Goal: Obtain resource: Download file/media

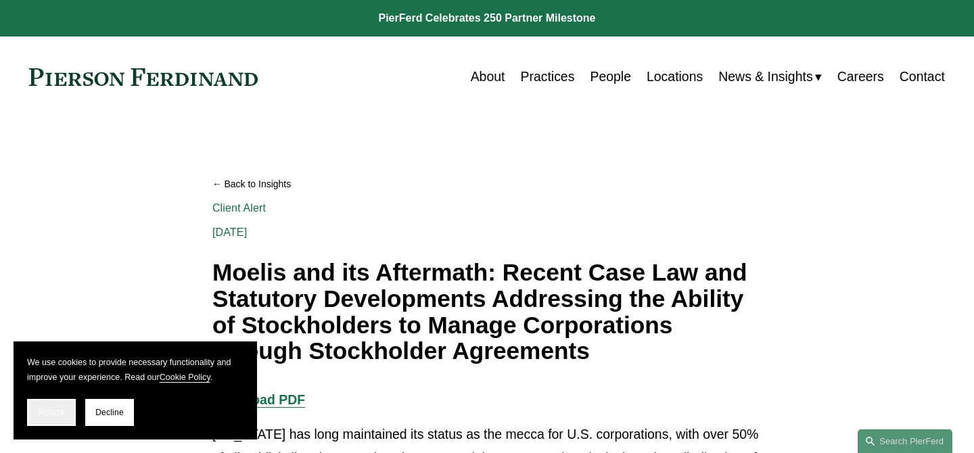
click at [44, 409] on span "Accept" at bounding box center [52, 412] width 26 height 9
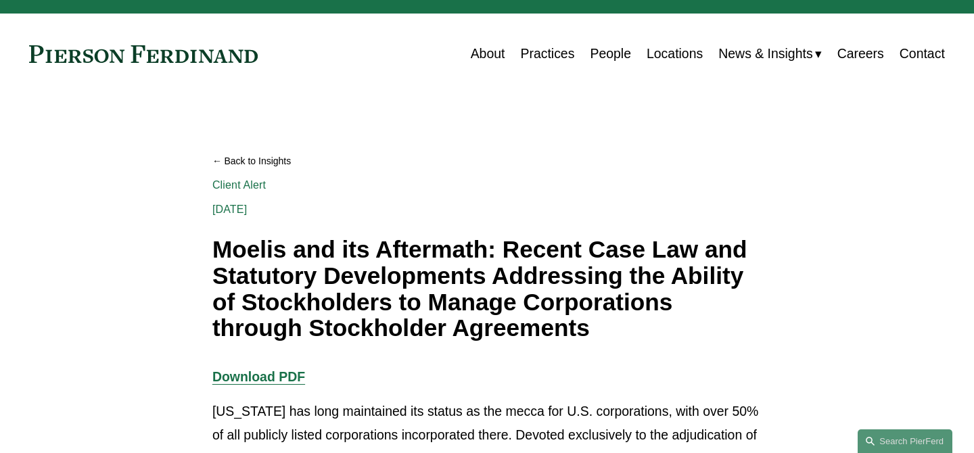
click at [564, 252] on h1 "Moelis and its Aftermath: Recent Case Law and Statutory Developments Addressing…" at bounding box center [486, 289] width 549 height 105
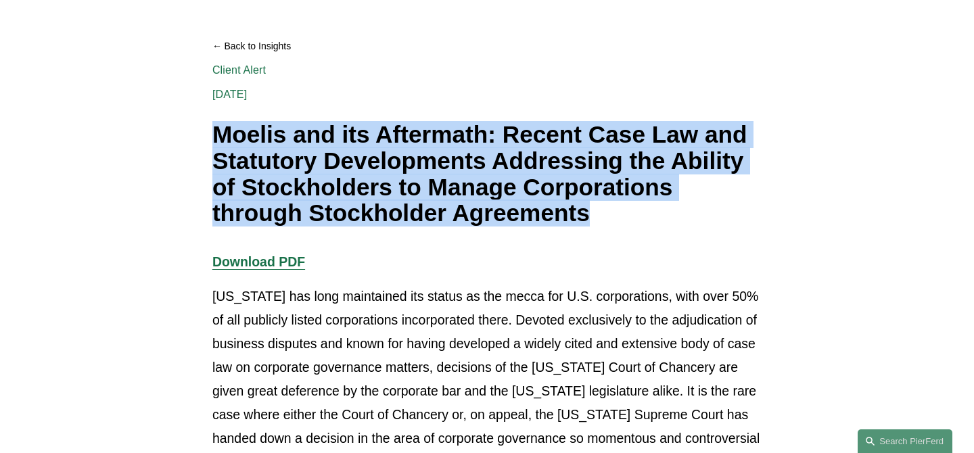
click at [564, 252] on p "Download PDF" at bounding box center [486, 262] width 549 height 24
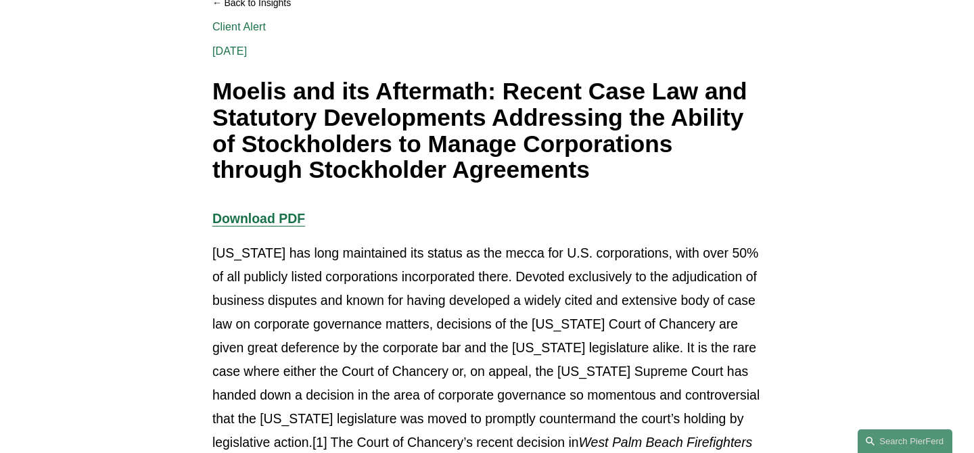
scroll to position [196, 0]
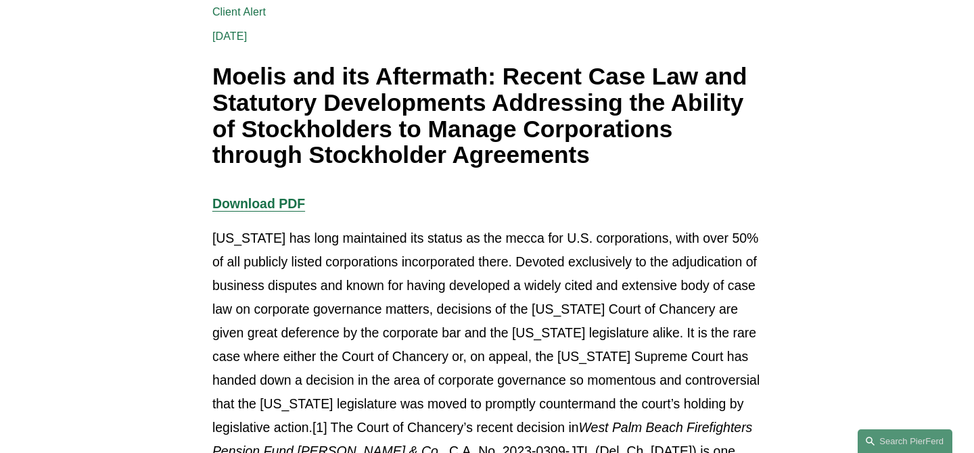
click at [570, 278] on p "[US_STATE] has long maintained its status as the mecca for U.S. corporations, w…" at bounding box center [486, 369] width 549 height 284
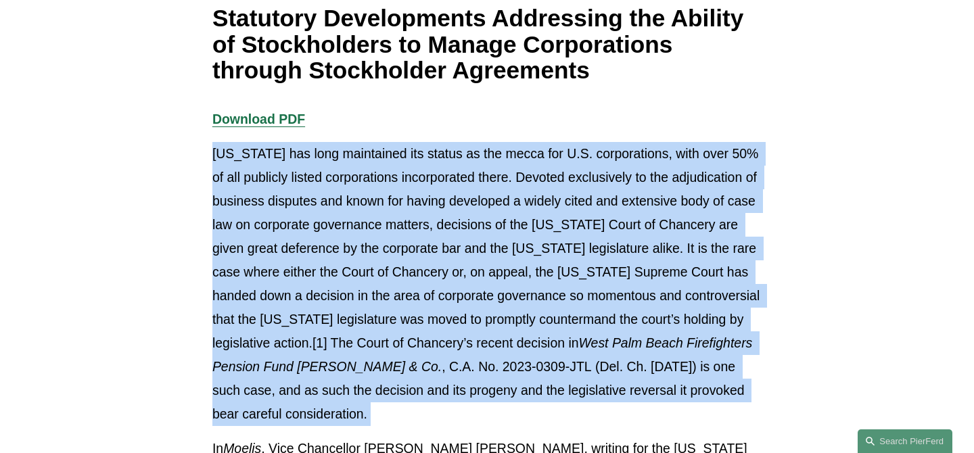
scroll to position [311, 0]
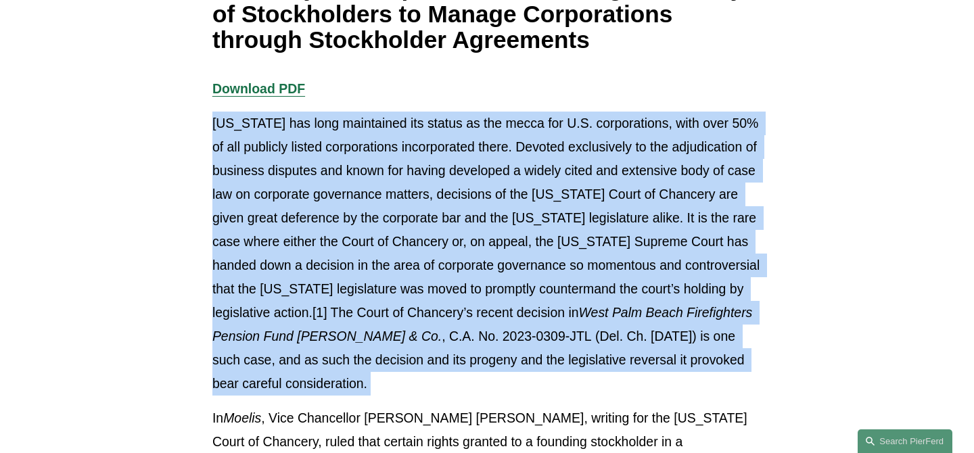
click at [594, 168] on p "[US_STATE] has long maintained its status as the mecca for U.S. corporations, w…" at bounding box center [486, 254] width 549 height 284
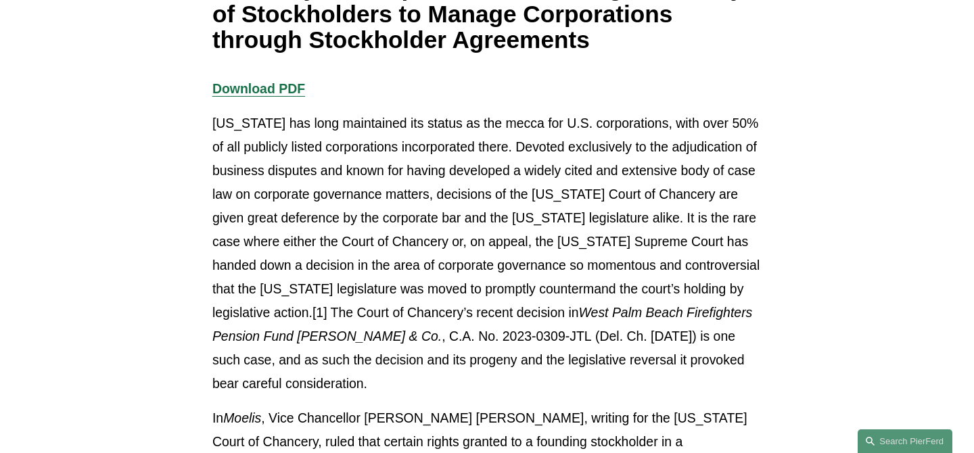
click at [594, 168] on p "[US_STATE] has long maintained its status as the mecca for U.S. corporations, w…" at bounding box center [486, 254] width 549 height 284
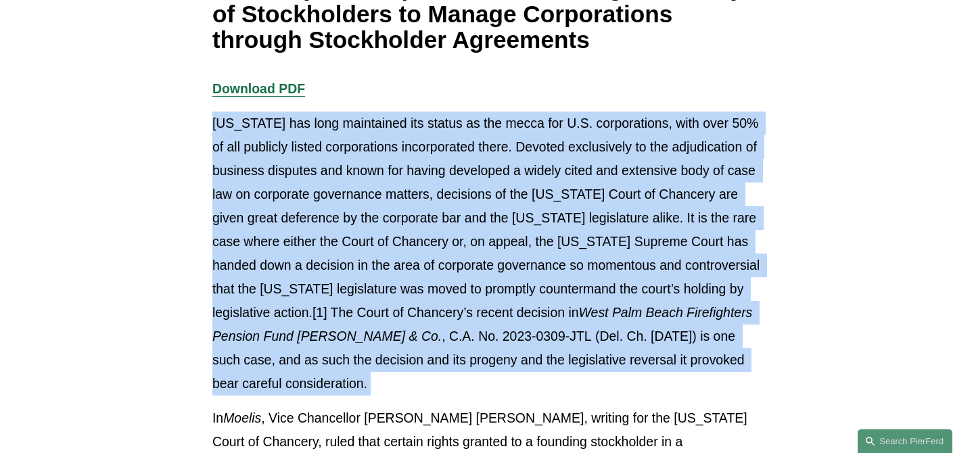
click at [594, 168] on p "[US_STATE] has long maintained its status as the mecca for U.S. corporations, w…" at bounding box center [486, 254] width 549 height 284
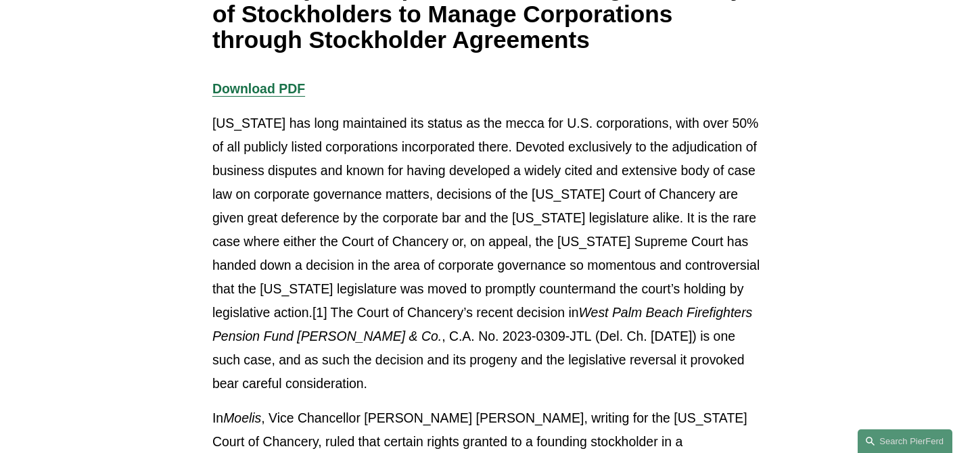
click at [594, 168] on p "[US_STATE] has long maintained its status as the mecca for U.S. corporations, w…" at bounding box center [486, 254] width 549 height 284
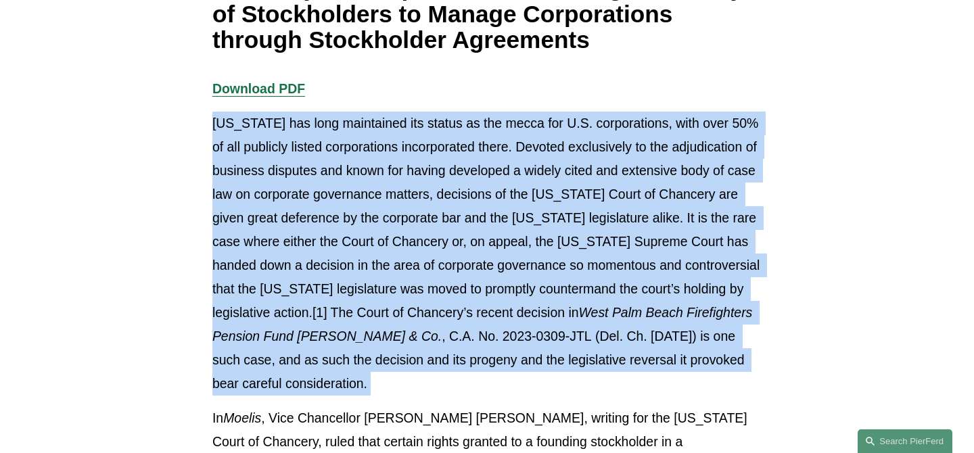
click at [594, 168] on p "[US_STATE] has long maintained its status as the mecca for U.S. corporations, w…" at bounding box center [486, 254] width 549 height 284
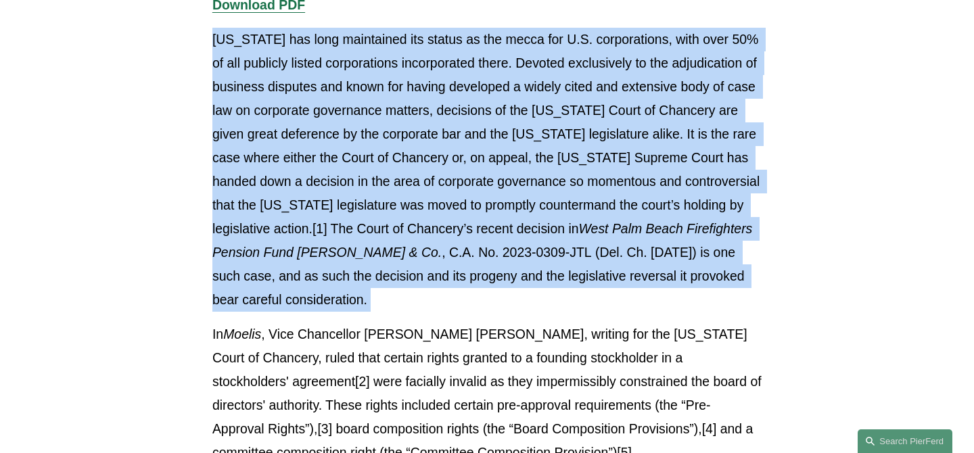
scroll to position [396, 0]
click at [593, 291] on p "[US_STATE] has long maintained its status as the mecca for U.S. corporations, w…" at bounding box center [486, 169] width 549 height 284
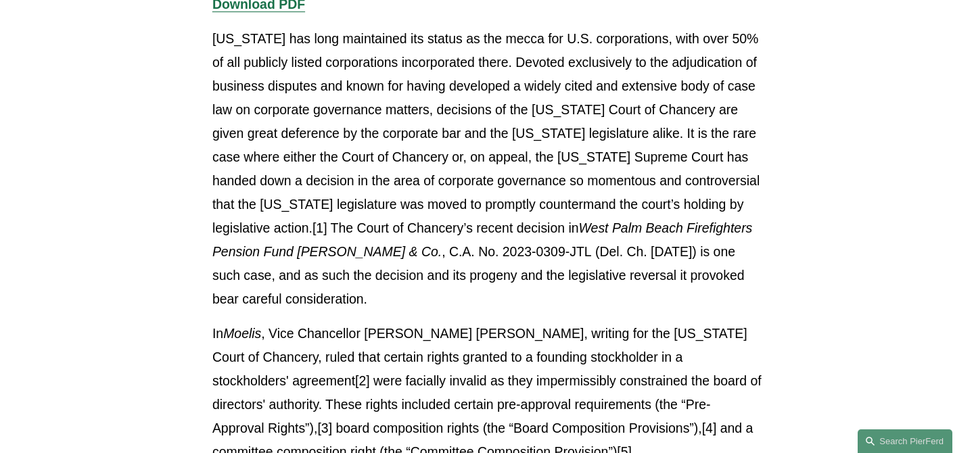
click at [593, 291] on p "[US_STATE] has long maintained its status as the mecca for U.S. corporations, w…" at bounding box center [486, 169] width 549 height 284
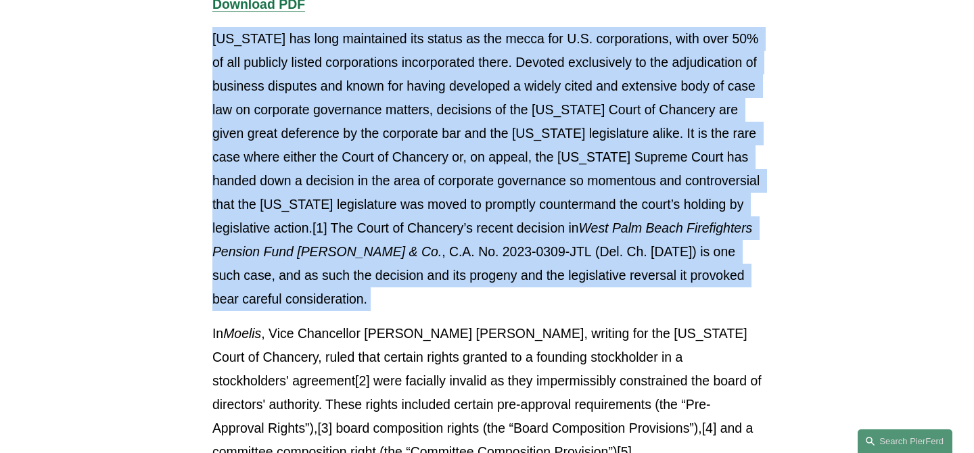
click at [592, 339] on p "In Moelis , Vice Chancellor [PERSON_NAME] [PERSON_NAME], writing for the [US_ST…" at bounding box center [486, 393] width 549 height 142
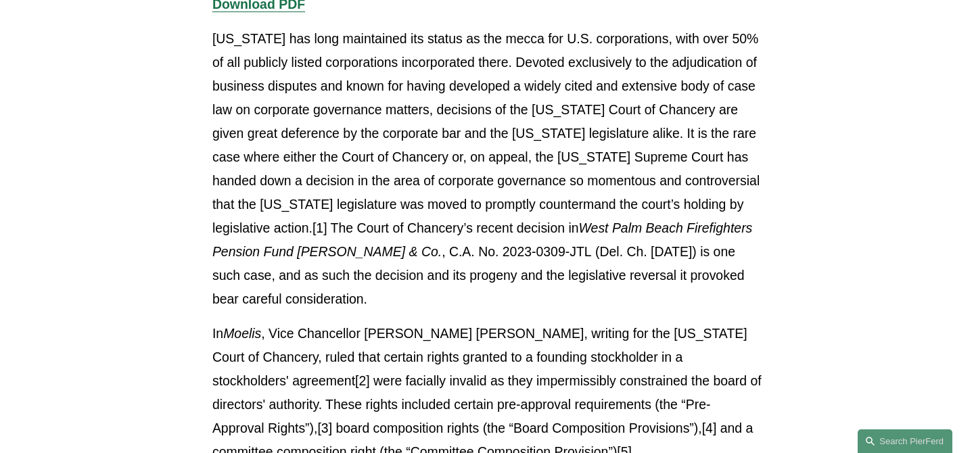
click at [592, 339] on p "In Moelis , Vice Chancellor [PERSON_NAME] [PERSON_NAME], writing for the [US_ST…" at bounding box center [486, 393] width 549 height 142
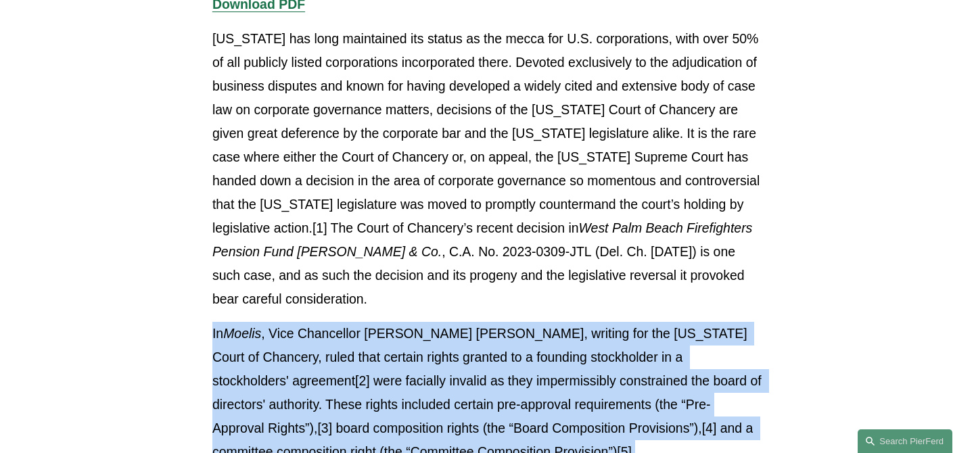
click at [592, 352] on p "In Moelis , Vice Chancellor [PERSON_NAME] [PERSON_NAME], writing for the [US_ST…" at bounding box center [486, 393] width 549 height 142
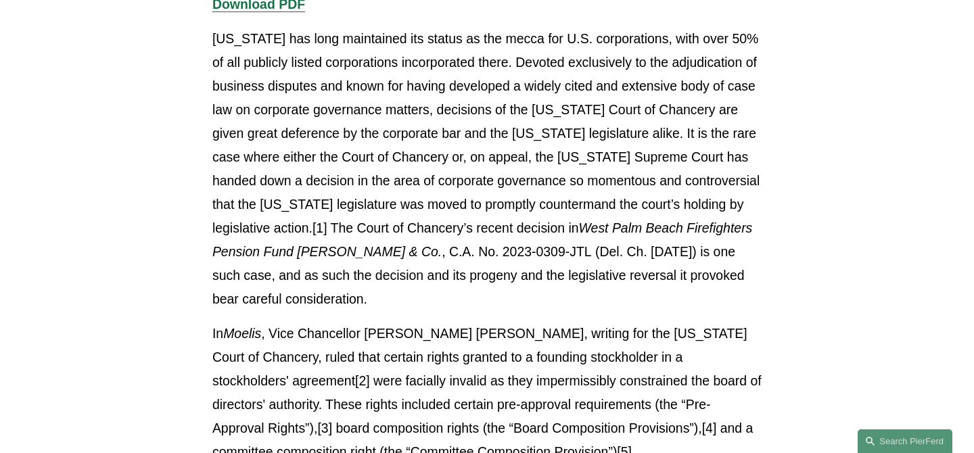
click at [592, 352] on p "In Moelis , Vice Chancellor [PERSON_NAME] [PERSON_NAME], writing for the [US_ST…" at bounding box center [486, 393] width 549 height 142
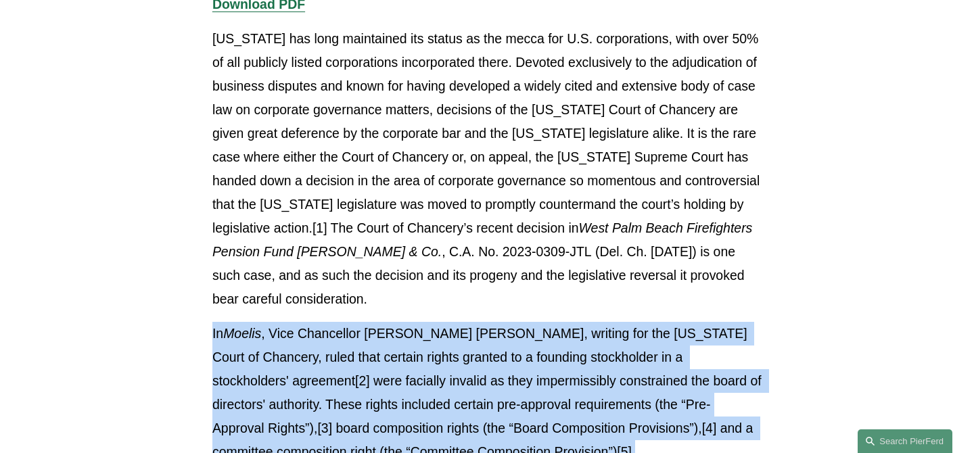
click at [592, 329] on p "In Moelis , Vice Chancellor [PERSON_NAME] [PERSON_NAME], writing for the [US_ST…" at bounding box center [486, 393] width 549 height 142
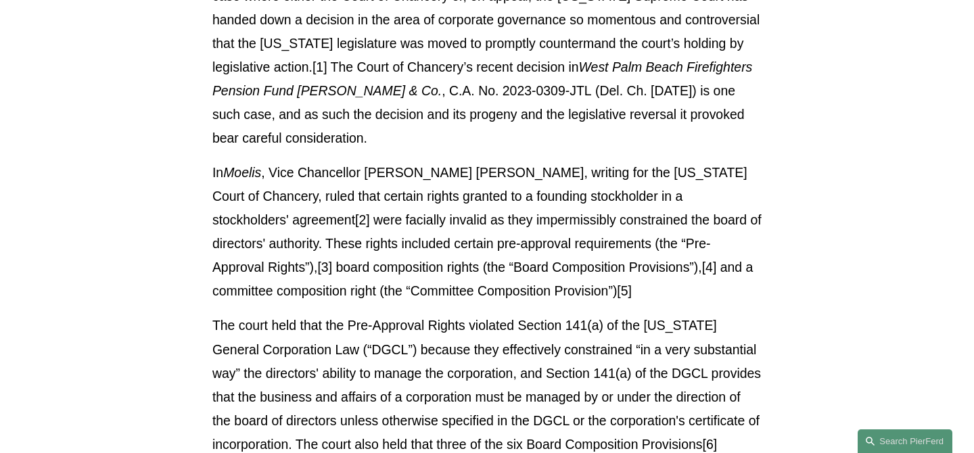
scroll to position [557, 0]
click at [592, 329] on p "The court held that the Pre-Approval Rights violated Section 141(a) of the [US_…" at bounding box center [486, 443] width 549 height 260
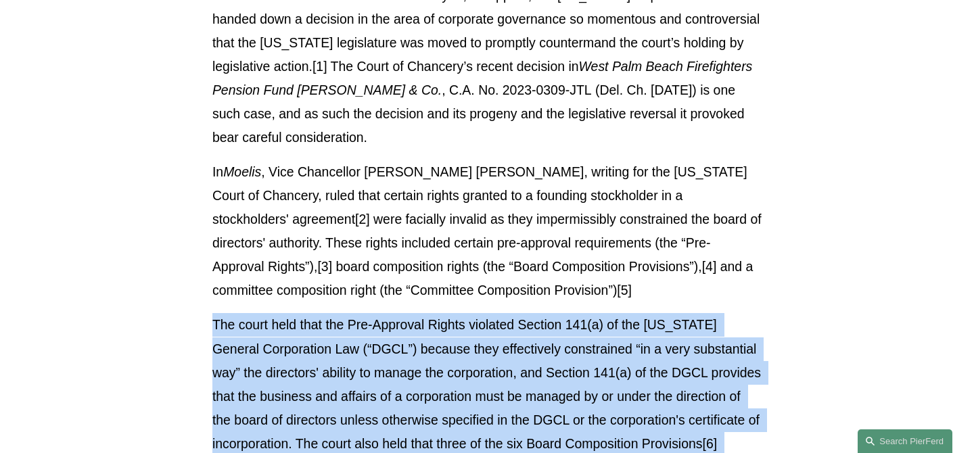
click at [593, 342] on p "The court held that the Pre-Approval Rights violated Section 141(a) of the [US_…" at bounding box center [486, 443] width 549 height 260
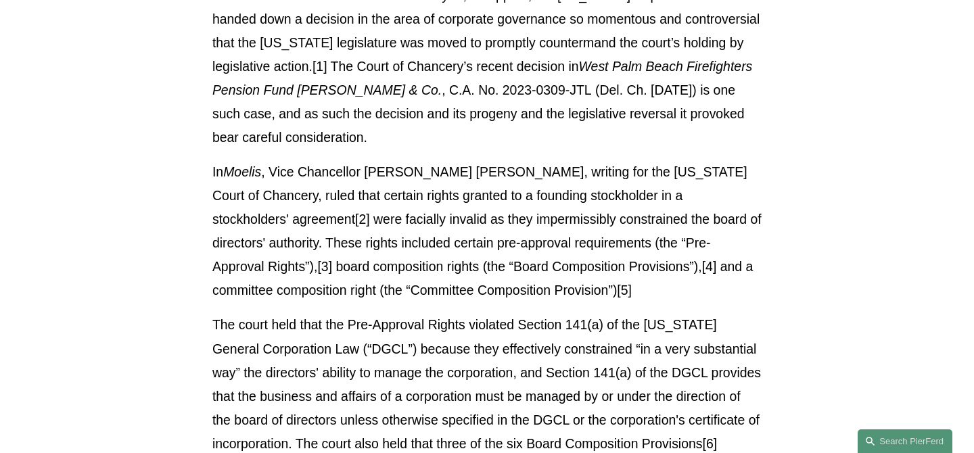
click at [593, 342] on p "The court held that the Pre-Approval Rights violated Section 141(a) of the [US_…" at bounding box center [486, 443] width 549 height 260
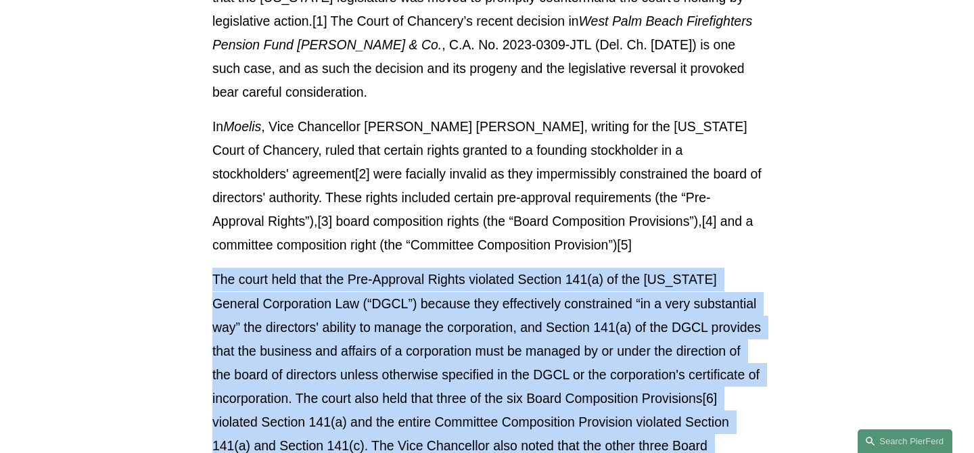
scroll to position [619, 0]
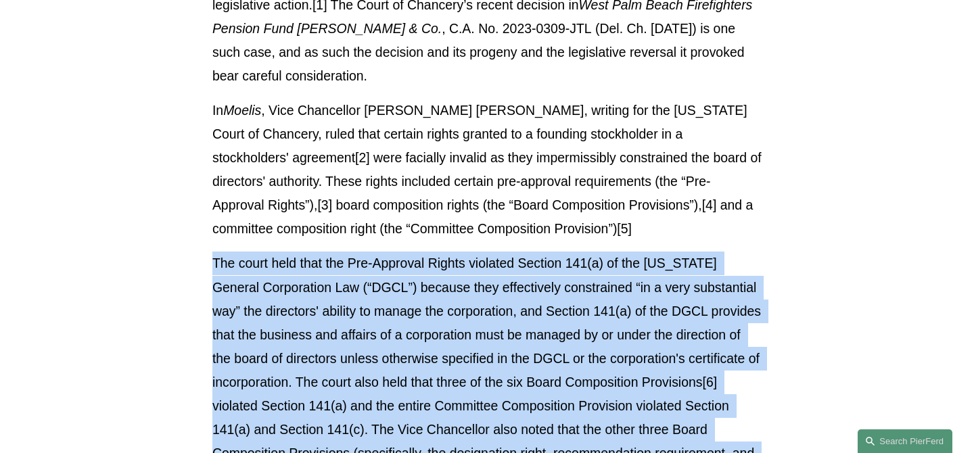
click at [593, 342] on p "The court held that the Pre-Approval Rights violated Section 141(a) of the [US_…" at bounding box center [486, 382] width 549 height 260
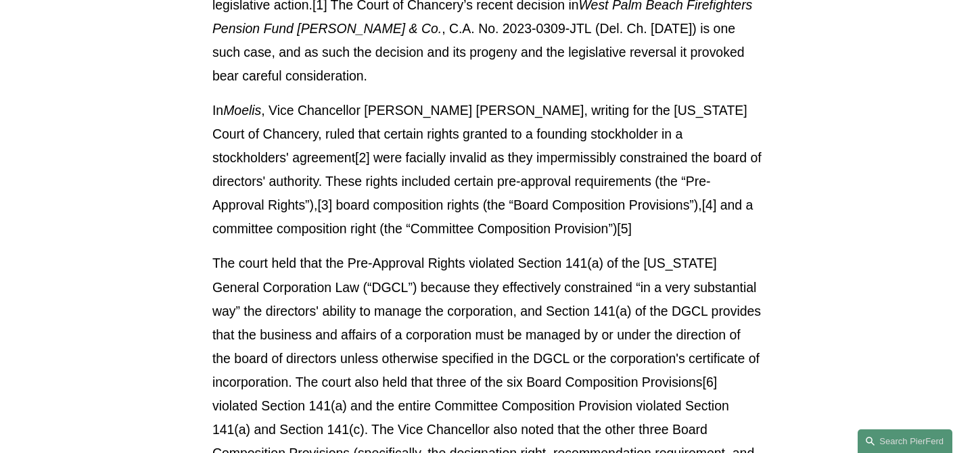
click at [593, 342] on p "The court held that the Pre-Approval Rights violated Section 141(a) of the [US_…" at bounding box center [486, 382] width 549 height 260
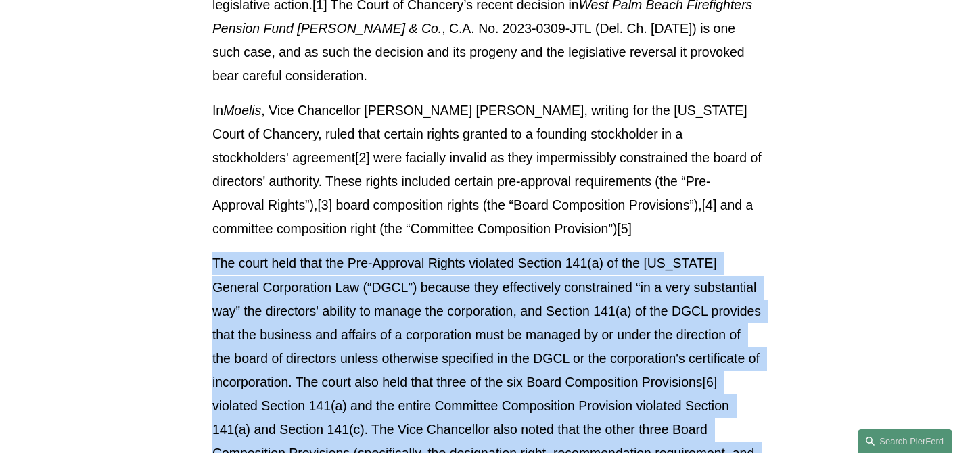
click at [593, 342] on p "The court held that the Pre-Approval Rights violated Section 141(a) of the [US_…" at bounding box center [486, 382] width 549 height 260
click at [598, 348] on p "The court held that the Pre-Approval Rights violated Section 141(a) of the [US_…" at bounding box center [486, 382] width 549 height 260
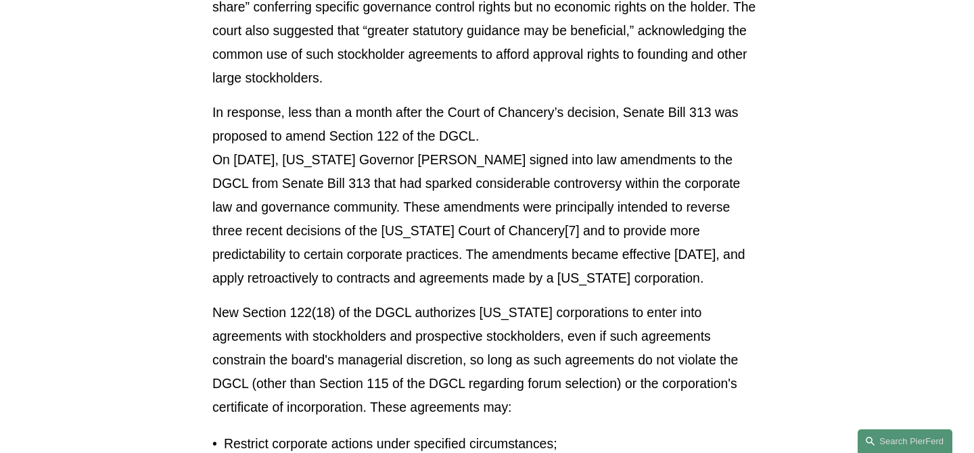
scroll to position [1196, 0]
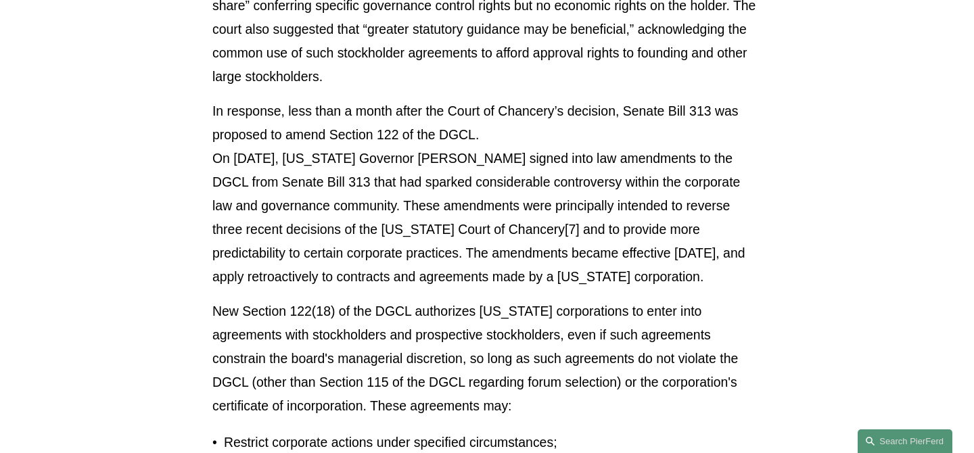
click at [548, 333] on p "New Section 122(18) of the DGCL authorizes [US_STATE] corporations to enter int…" at bounding box center [486, 359] width 549 height 118
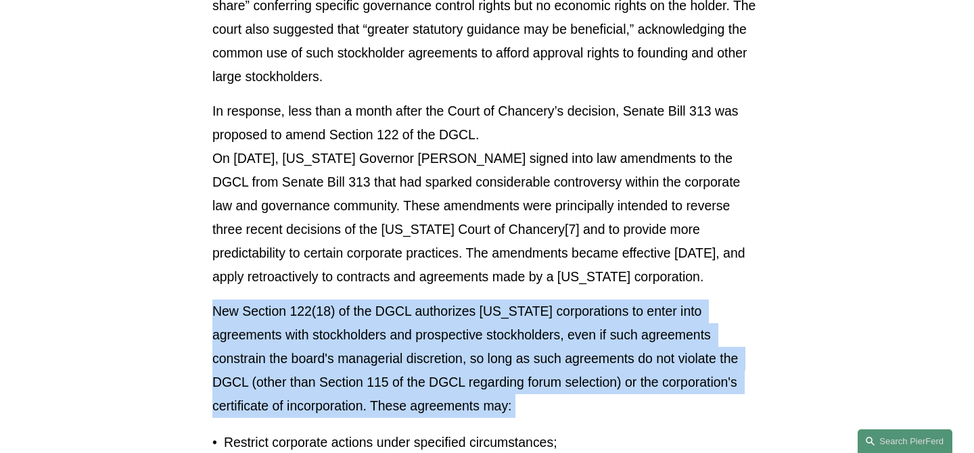
click at [532, 319] on p "New Section 122(18) of the DGCL authorizes [US_STATE] corporations to enter int…" at bounding box center [486, 359] width 549 height 118
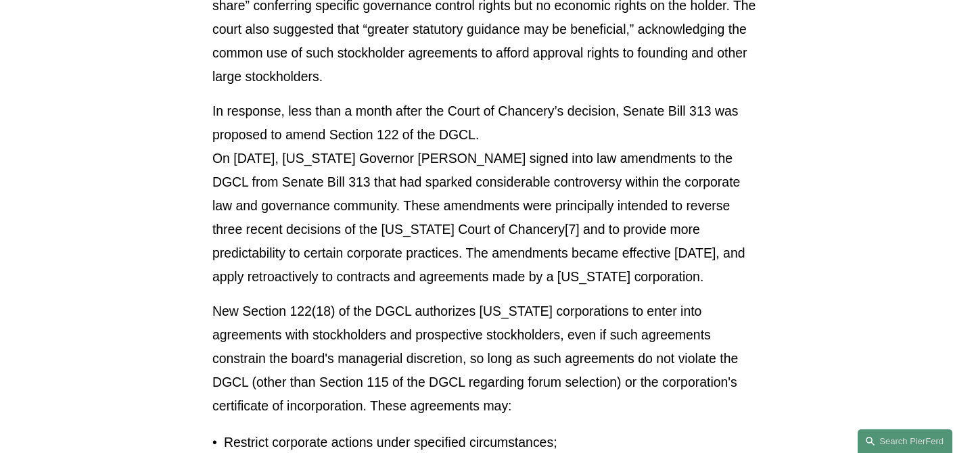
click at [519, 311] on p "New Section 122(18) of the DGCL authorizes [US_STATE] corporations to enter int…" at bounding box center [486, 359] width 549 height 118
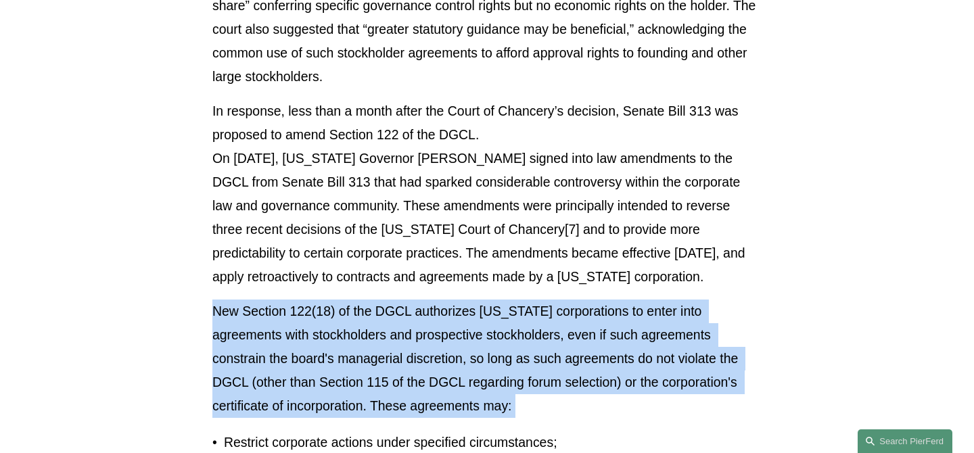
click at [519, 320] on p "New Section 122(18) of the DGCL authorizes [US_STATE] corporations to enter int…" at bounding box center [486, 359] width 549 height 118
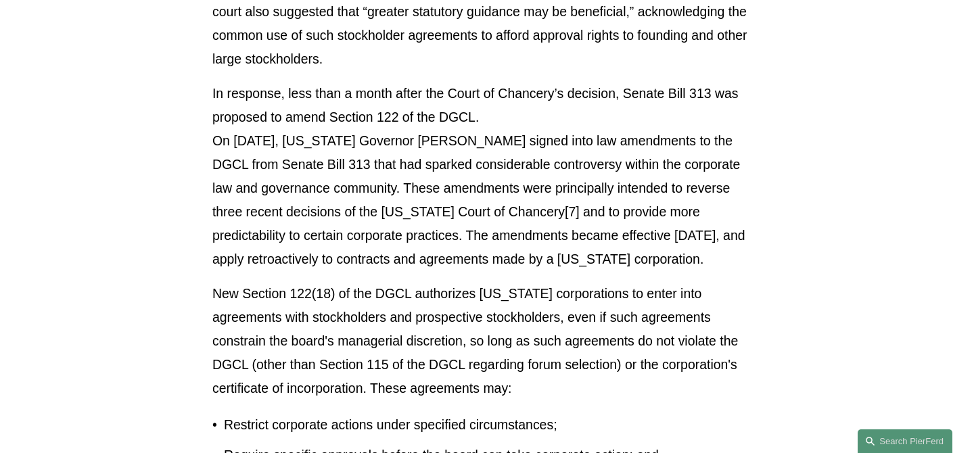
scroll to position [1214, 0]
click at [519, 320] on p "New Section 122(18) of the DGCL authorizes [US_STATE] corporations to enter int…" at bounding box center [486, 340] width 549 height 118
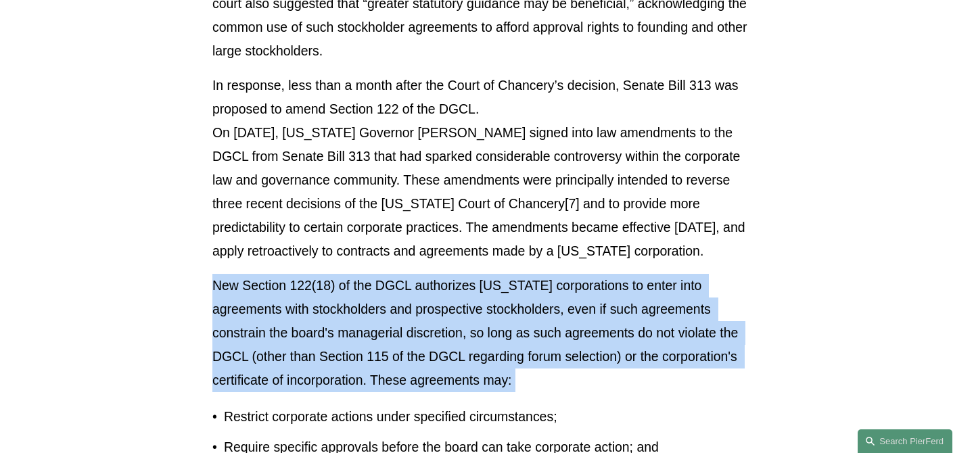
click at [519, 320] on p "New Section 122(18) of the DGCL authorizes [US_STATE] corporations to enter int…" at bounding box center [486, 333] width 549 height 118
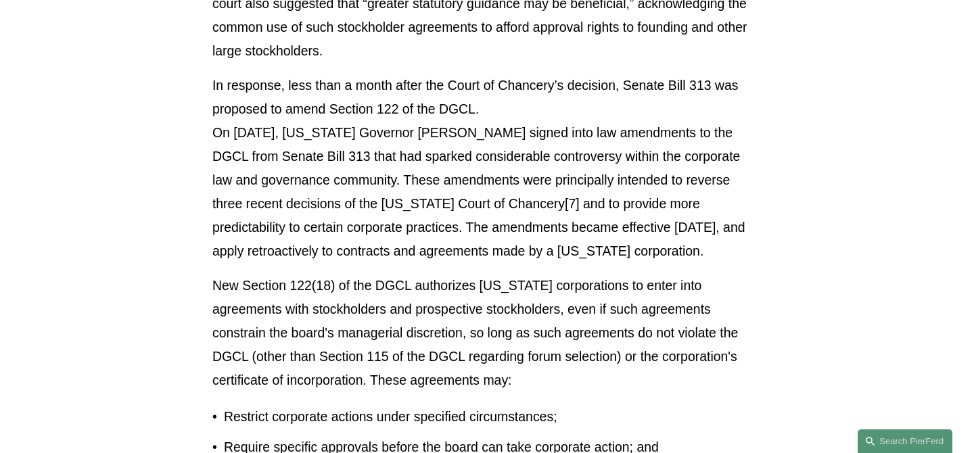
click at [519, 320] on p "New Section 122(18) of the DGCL authorizes [US_STATE] corporations to enter int…" at bounding box center [486, 333] width 549 height 118
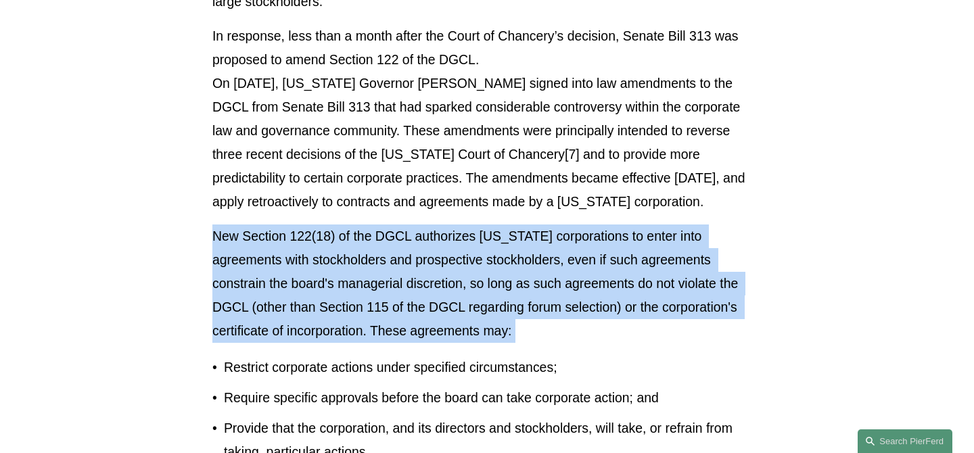
click at [519, 320] on p "New Section 122(18) of the DGCL authorizes [US_STATE] corporations to enter int…" at bounding box center [486, 284] width 549 height 118
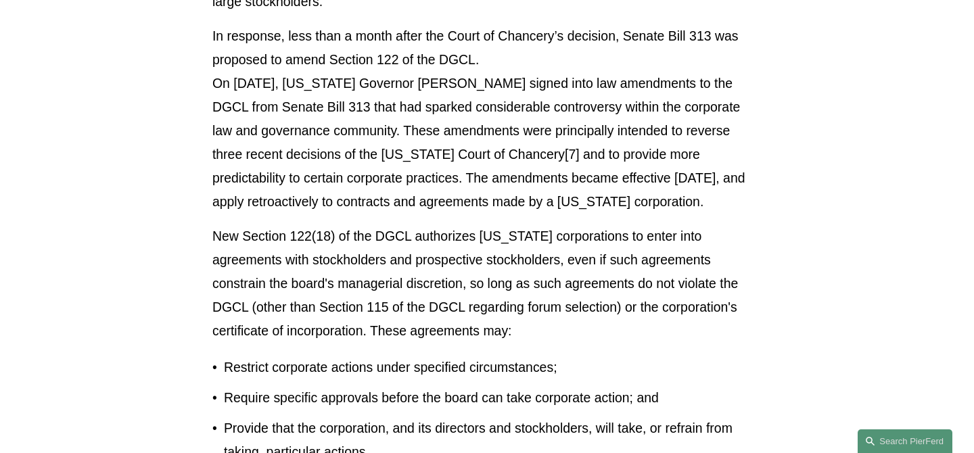
click at [519, 320] on p "New Section 122(18) of the DGCL authorizes [US_STATE] corporations to enter int…" at bounding box center [486, 284] width 549 height 118
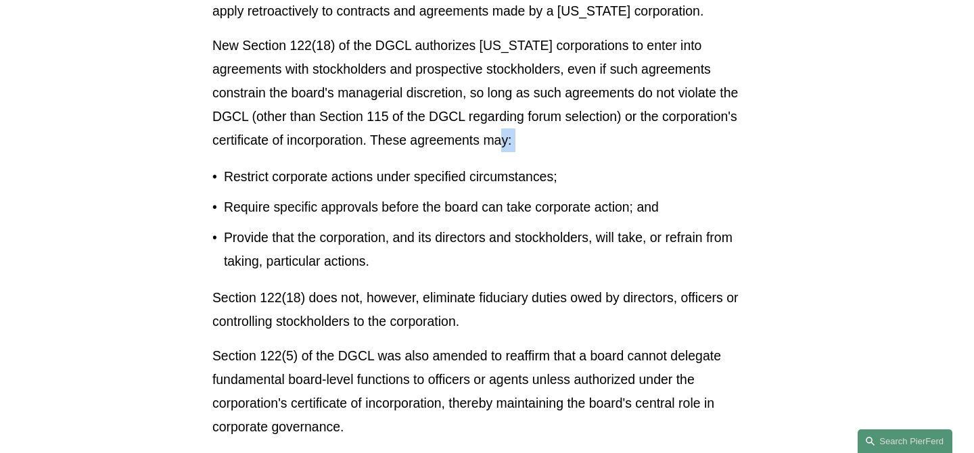
scroll to position [1463, 0]
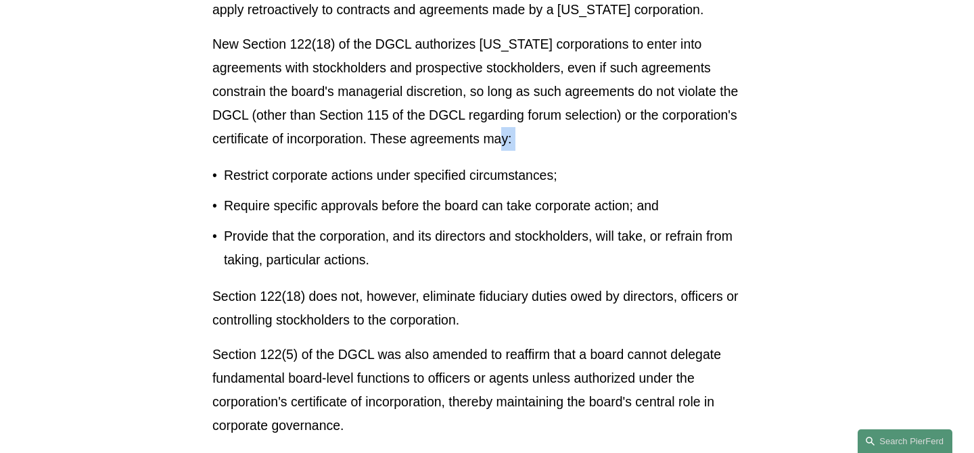
click at [519, 320] on p "Section 122(18) does not, however, eliminate fiduciary duties owed by directors…" at bounding box center [486, 308] width 549 height 47
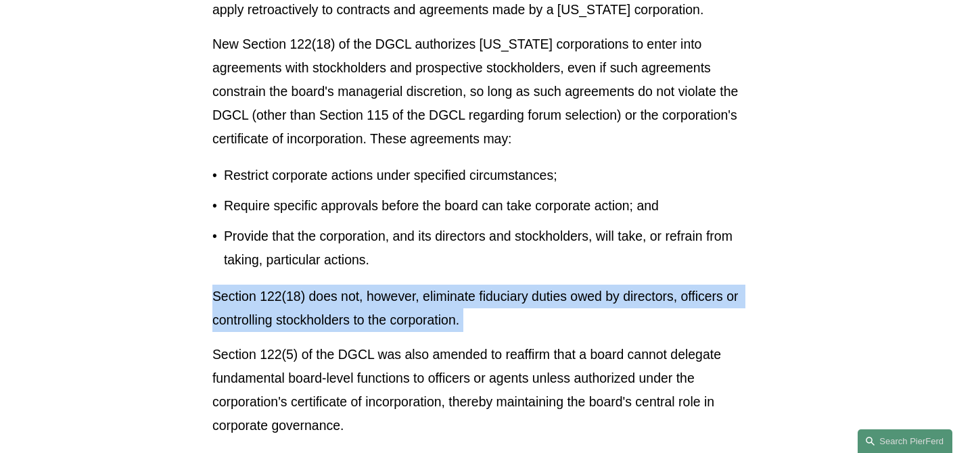
click at [520, 298] on p "Section 122(18) does not, however, eliminate fiduciary duties owed by directors…" at bounding box center [486, 308] width 549 height 47
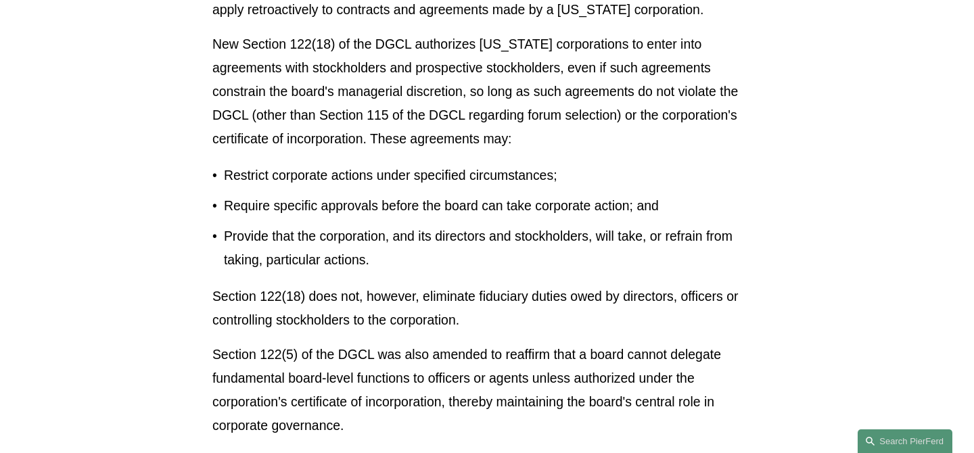
click at [520, 298] on p "Section 122(18) does not, however, eliminate fiduciary duties owed by directors…" at bounding box center [486, 308] width 549 height 47
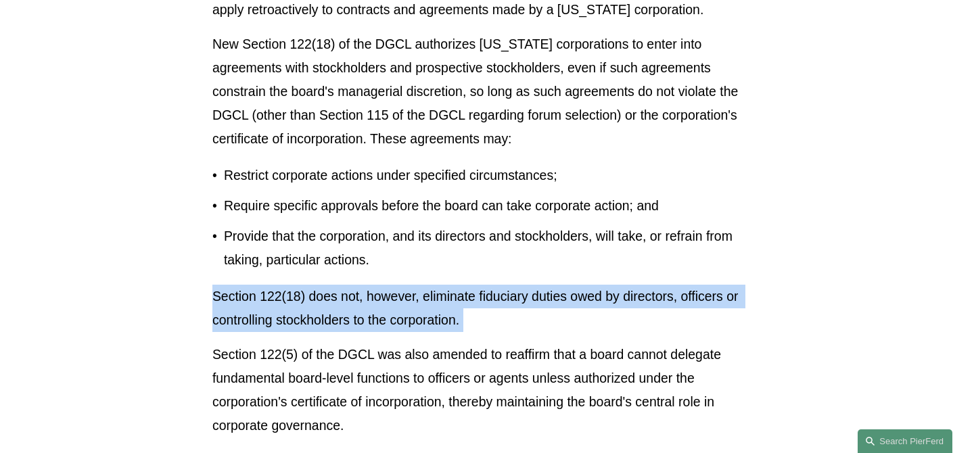
click at [520, 298] on p "Section 122(18) does not, however, eliminate fiduciary duties owed by directors…" at bounding box center [486, 308] width 549 height 47
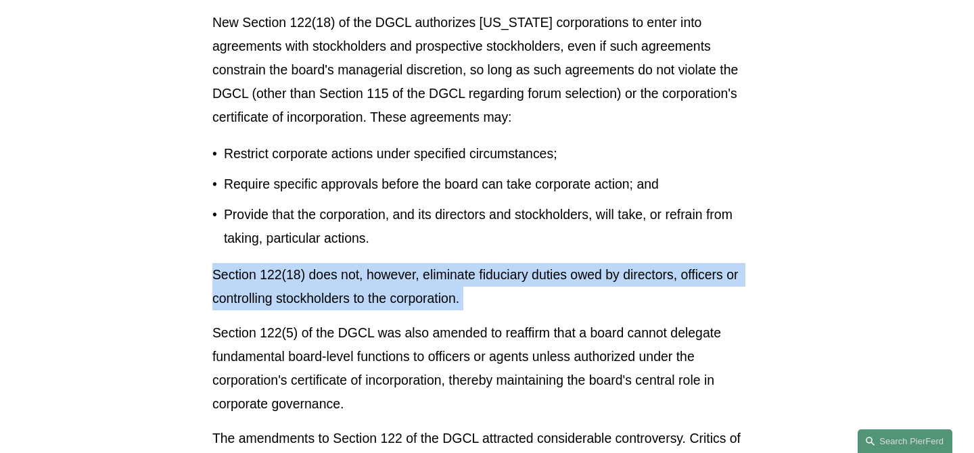
click at [520, 298] on p "Section 122(18) does not, however, eliminate fiduciary duties owed by directors…" at bounding box center [486, 286] width 549 height 47
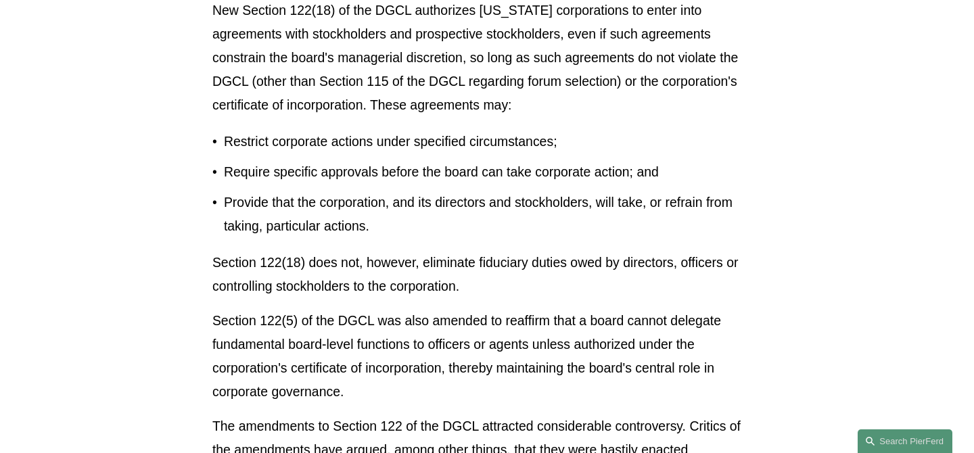
scroll to position [1501, 0]
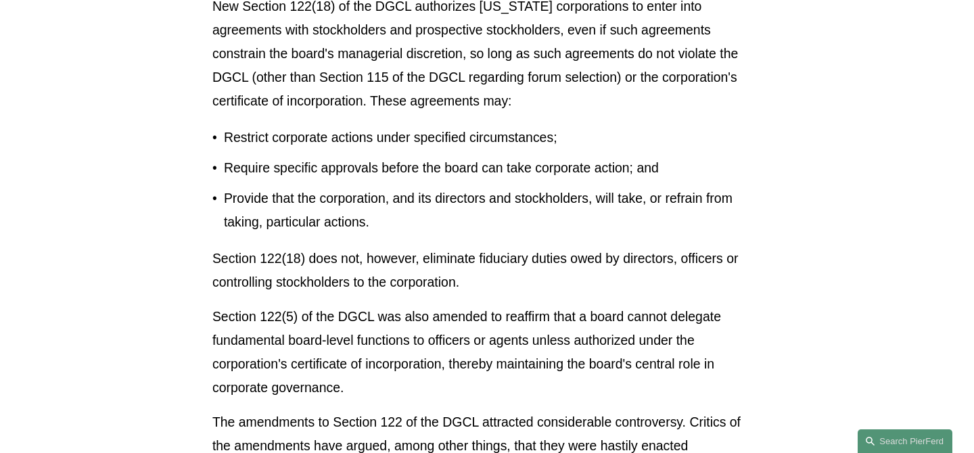
click at [520, 314] on p "Section 122(5) of the DGCL was also amended to reaffirm that a board cannot del…" at bounding box center [486, 352] width 549 height 95
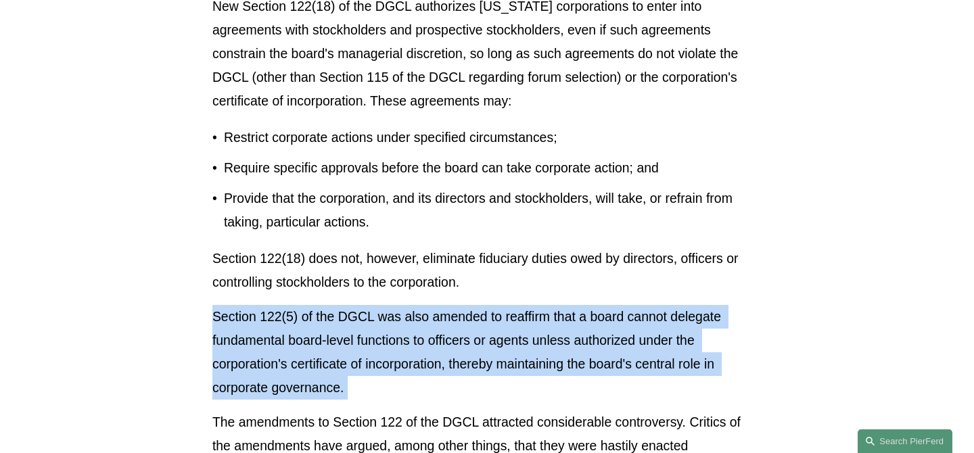
click at [520, 327] on p "Section 122(5) of the DGCL was also amended to reaffirm that a board cannot del…" at bounding box center [486, 352] width 549 height 95
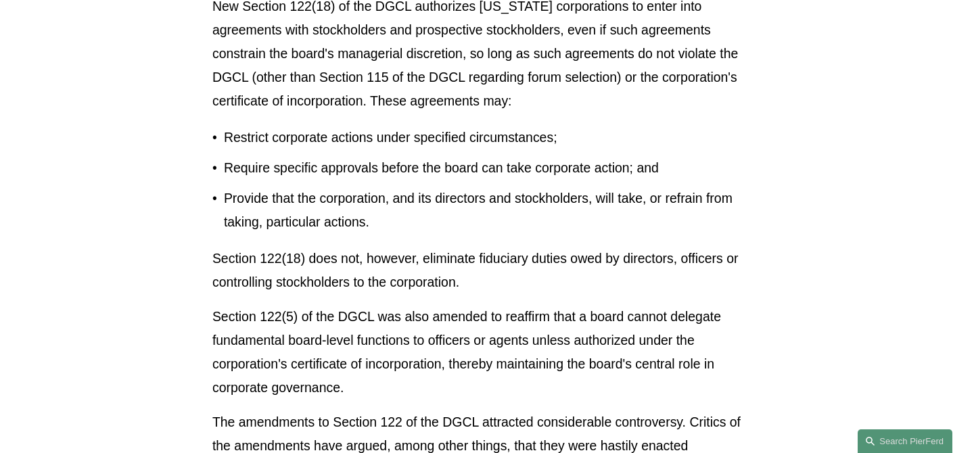
click at [520, 327] on p "Section 122(5) of the DGCL was also amended to reaffirm that a board cannot del…" at bounding box center [486, 352] width 549 height 95
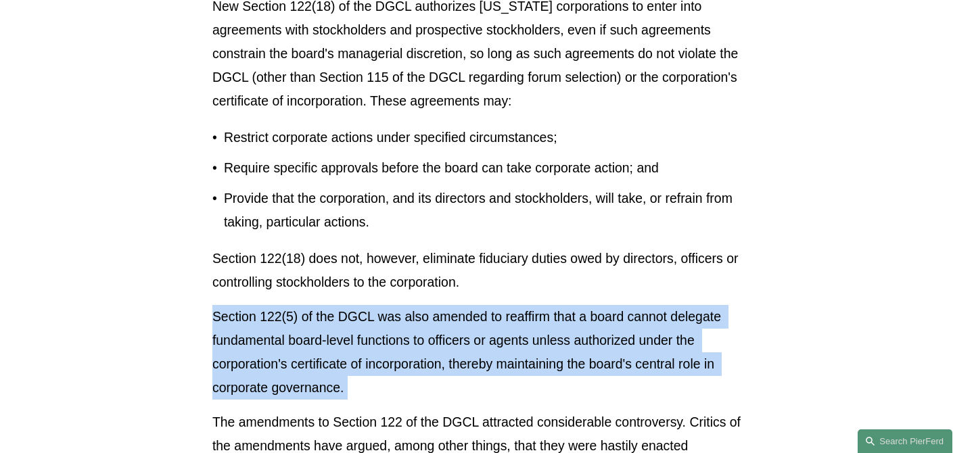
click at [520, 327] on p "Section 122(5) of the DGCL was also amended to reaffirm that a board cannot del…" at bounding box center [486, 352] width 549 height 95
click at [520, 341] on p "Section 122(5) of the DGCL was also amended to reaffirm that a board cannot del…" at bounding box center [486, 352] width 549 height 95
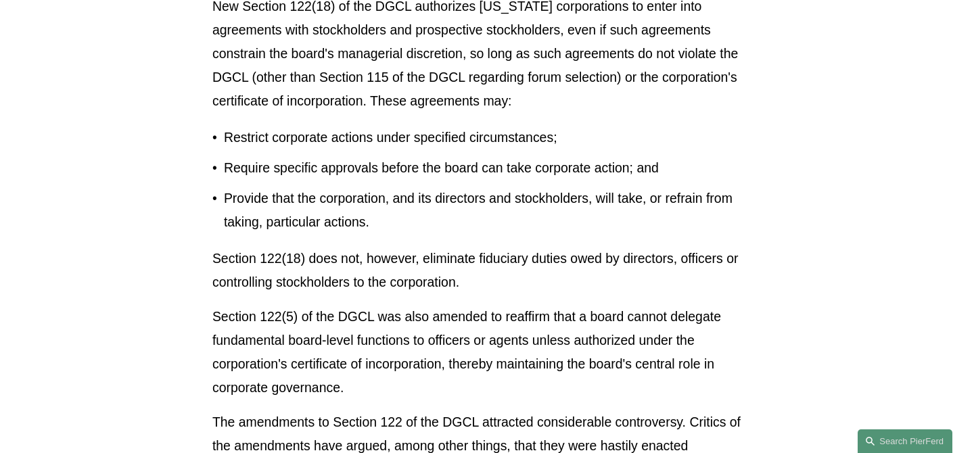
click at [520, 341] on p "Section 122(5) of the DGCL was also amended to reaffirm that a board cannot del…" at bounding box center [486, 352] width 549 height 95
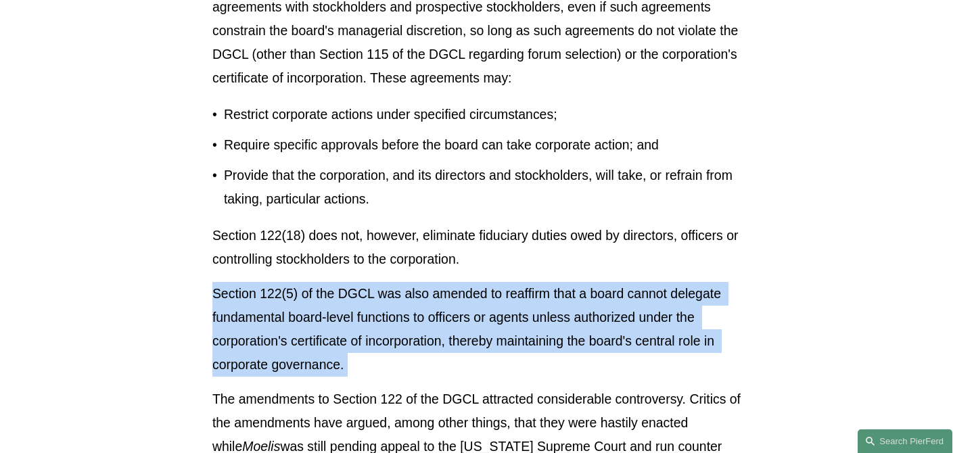
scroll to position [1541, 0]
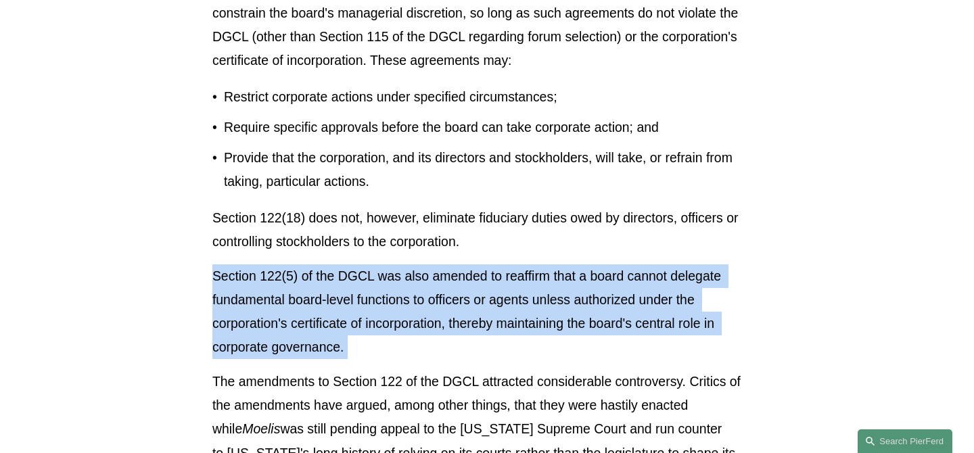
click at [520, 341] on p "Section 122(5) of the DGCL was also amended to reaffirm that a board cannot del…" at bounding box center [486, 311] width 549 height 95
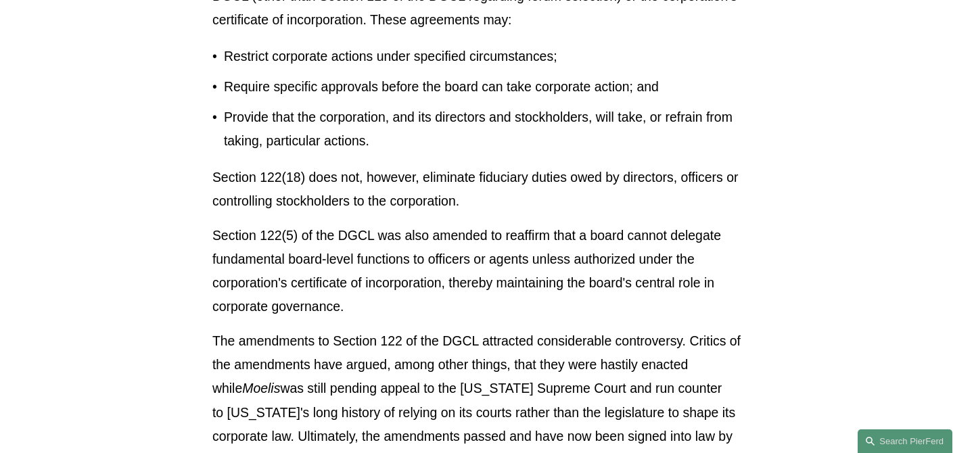
scroll to position [1583, 0]
click at [520, 341] on p "The amendments to Section 122 of the DGCL attracted considerable controversy. C…" at bounding box center [486, 400] width 549 height 142
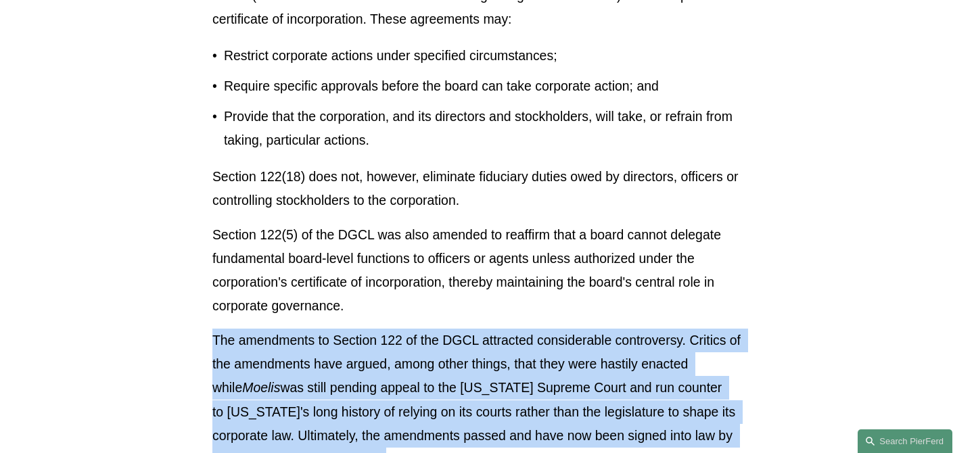
click at [520, 355] on p "The amendments to Section 122 of the DGCL attracted considerable controversy. C…" at bounding box center [486, 400] width 549 height 142
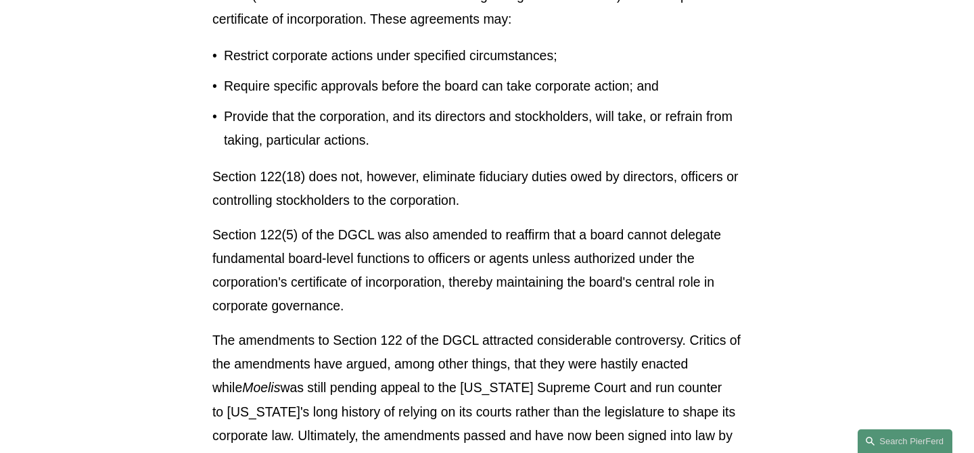
click at [520, 355] on p "The amendments to Section 122 of the DGCL attracted considerable controversy. C…" at bounding box center [486, 400] width 549 height 142
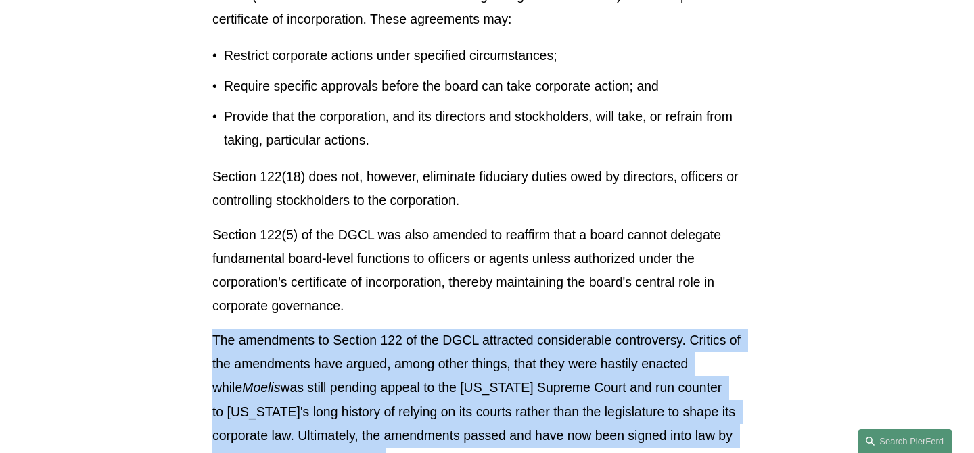
click at [520, 355] on p "The amendments to Section 122 of the DGCL attracted considerable controversy. C…" at bounding box center [486, 400] width 549 height 142
click at [520, 325] on div "Download PDF [US_STATE] has long maintained its status as the mecca for U.S. co…" at bounding box center [486, 286] width 549 height 2960
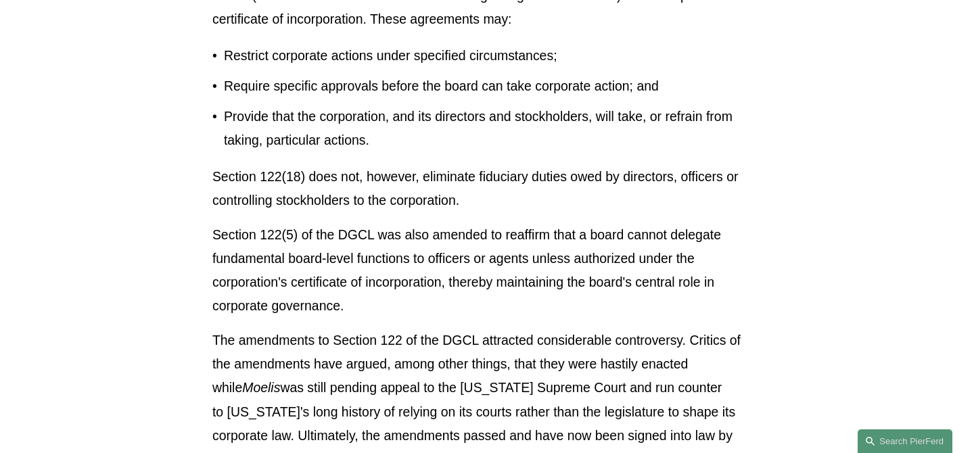
click at [520, 325] on div "Download PDF [US_STATE] has long maintained its status as the mecca for U.S. co…" at bounding box center [486, 286] width 549 height 2960
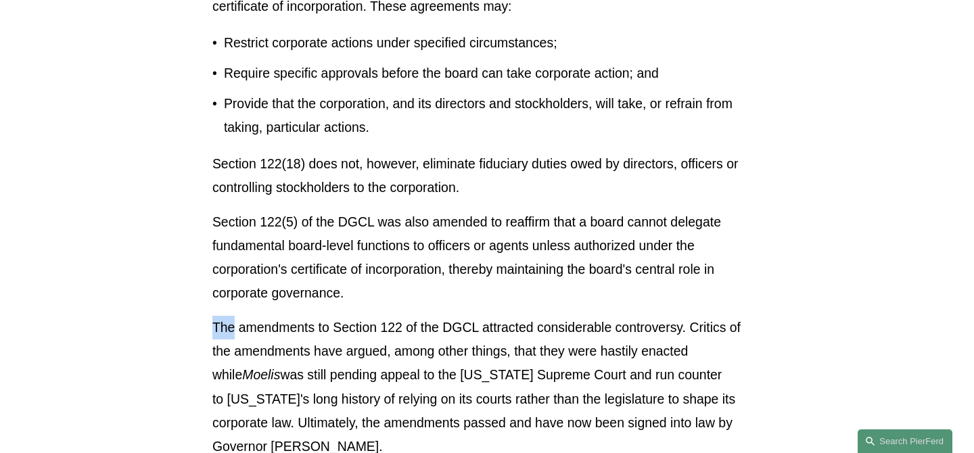
click at [520, 325] on p "The amendments to Section 122 of the DGCL attracted considerable controversy. C…" at bounding box center [486, 387] width 549 height 142
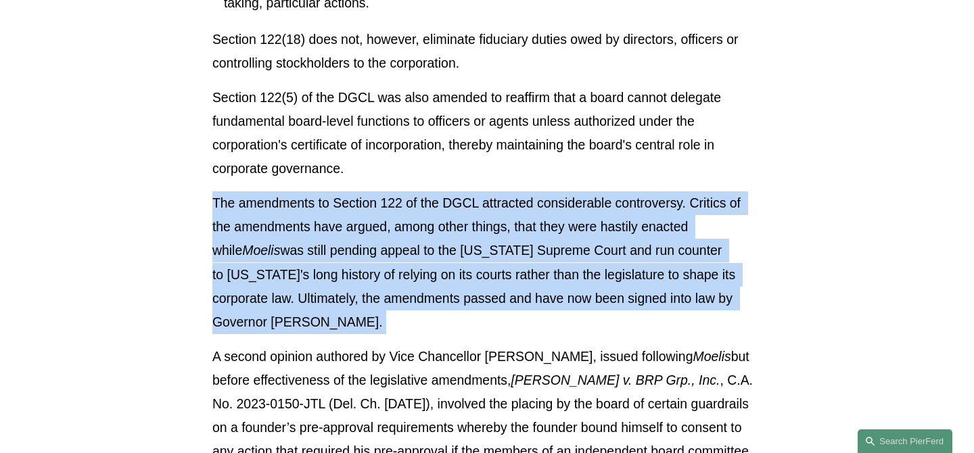
scroll to position [1737, 0]
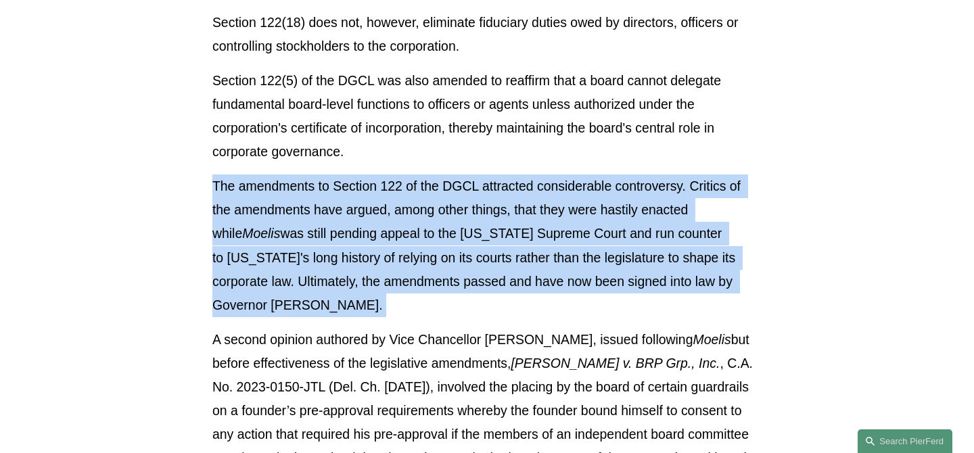
click at [300, 235] on p "The amendments to Section 122 of the DGCL attracted considerable controversy. C…" at bounding box center [486, 245] width 549 height 142
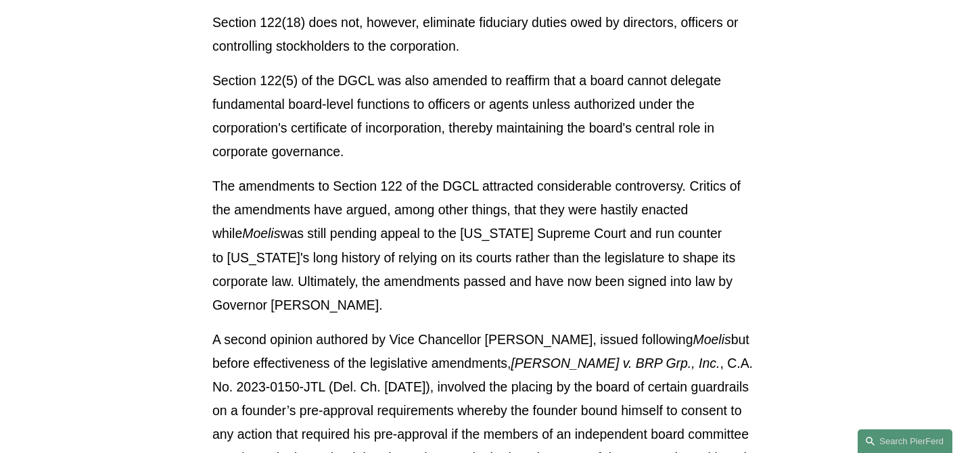
click at [300, 235] on p "The amendments to Section 122 of the DGCL attracted considerable controversy. C…" at bounding box center [486, 245] width 549 height 142
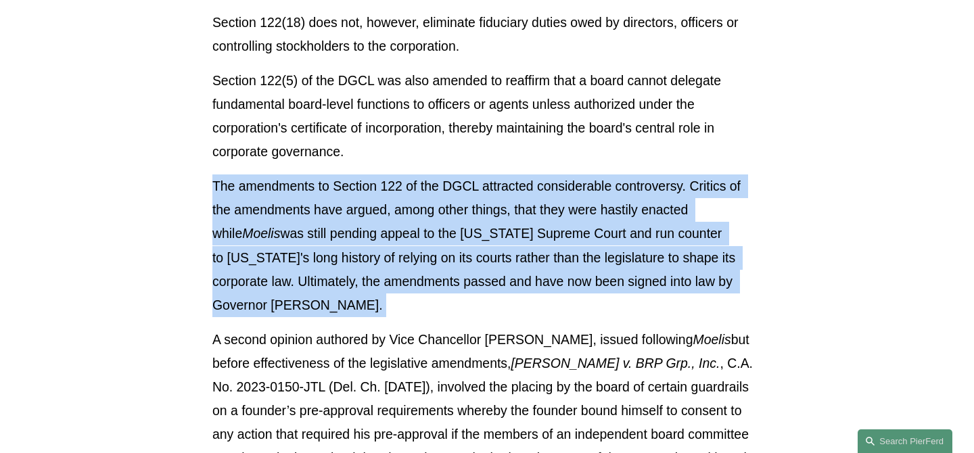
click at [310, 285] on p "The amendments to Section 122 of the DGCL attracted considerable controversy. C…" at bounding box center [486, 245] width 549 height 142
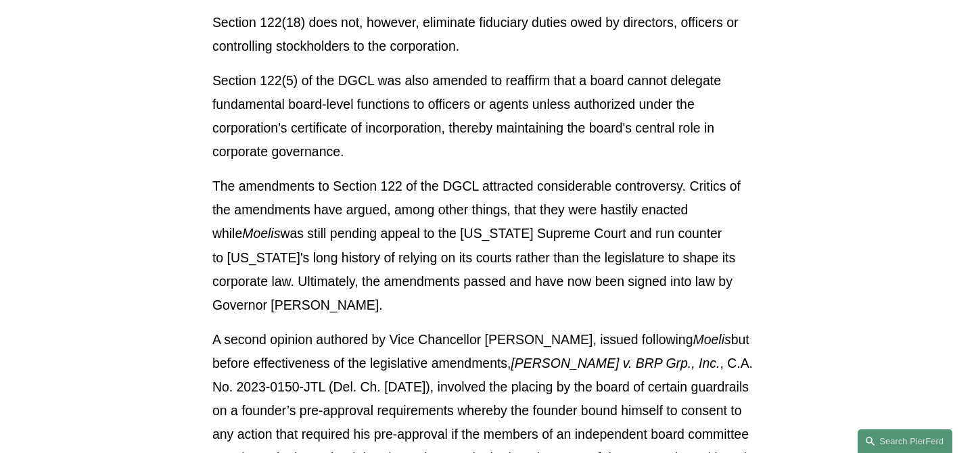
click at [310, 285] on p "The amendments to Section 122 of the DGCL attracted considerable controversy. C…" at bounding box center [486, 245] width 549 height 142
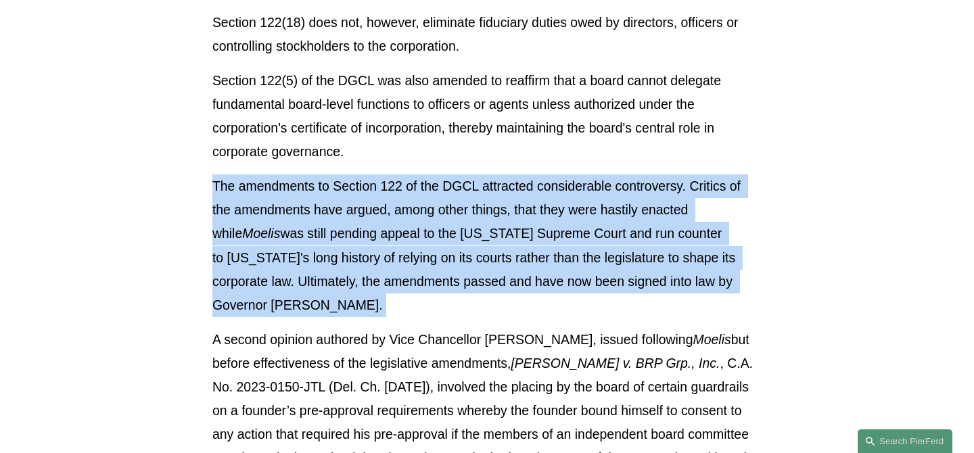
scroll to position [1765, 0]
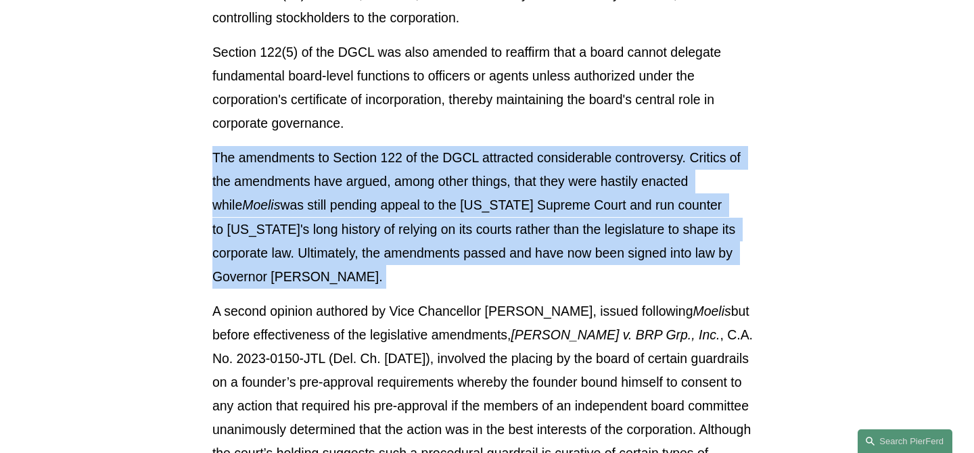
click at [310, 285] on p "The amendments to Section 122 of the DGCL attracted considerable controversy. C…" at bounding box center [486, 217] width 549 height 142
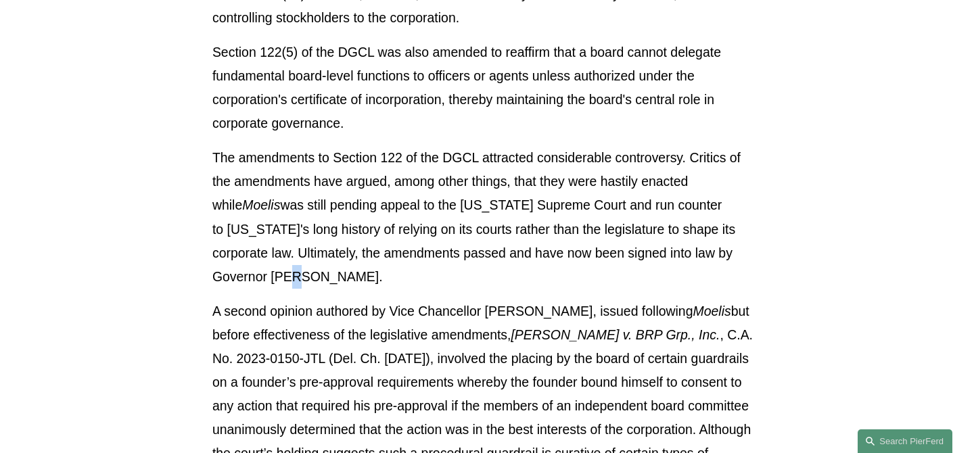
click at [310, 285] on p "The amendments to Section 122 of the DGCL attracted considerable controversy. C…" at bounding box center [486, 217] width 549 height 142
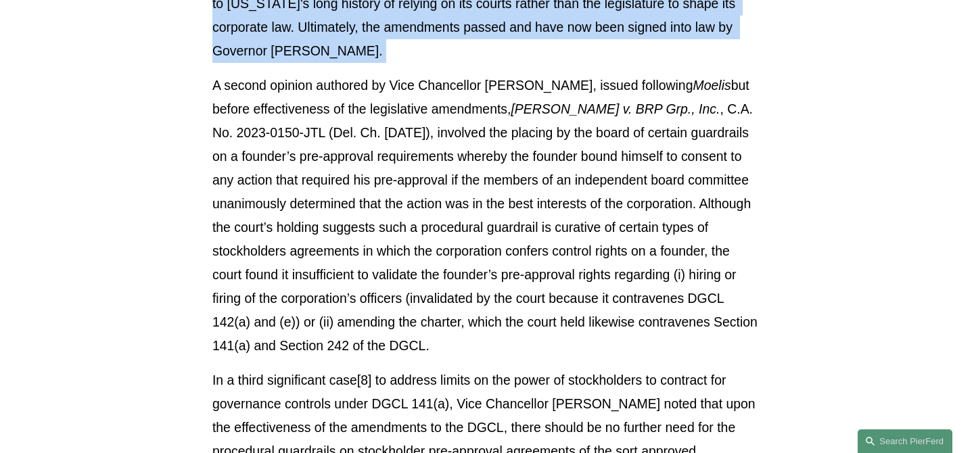
click at [310, 285] on p "A second opinion authored by Vice Chancellor [PERSON_NAME], issued following Mo…" at bounding box center [486, 216] width 549 height 284
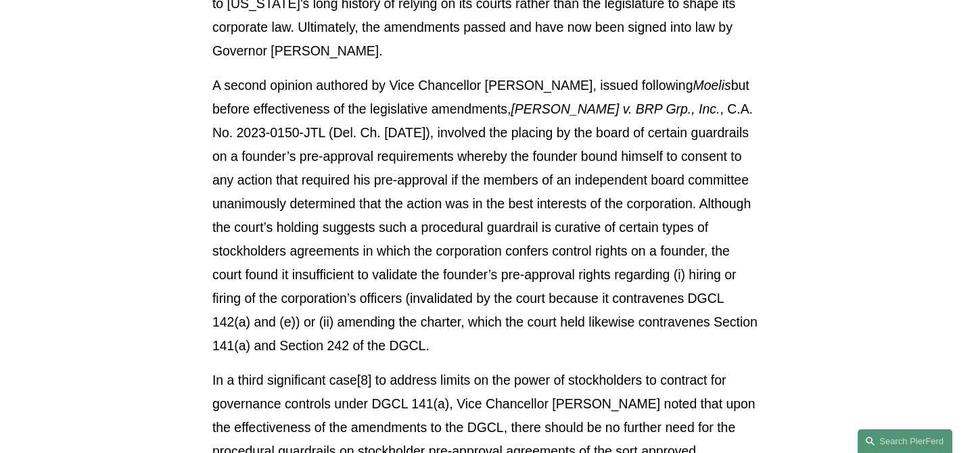
click at [310, 285] on p "A second opinion authored by Vice Chancellor [PERSON_NAME], issued following Mo…" at bounding box center [486, 216] width 549 height 284
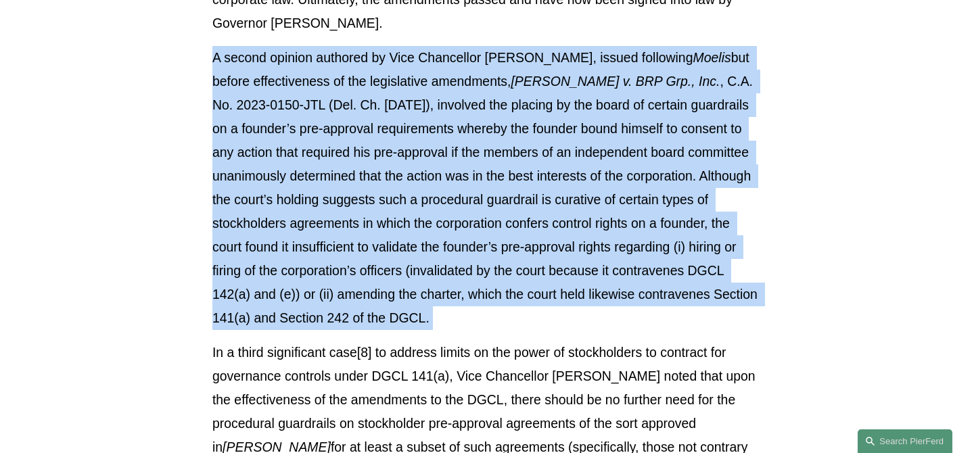
click at [310, 285] on p "A second opinion authored by Vice Chancellor [PERSON_NAME], issued following Mo…" at bounding box center [486, 188] width 549 height 284
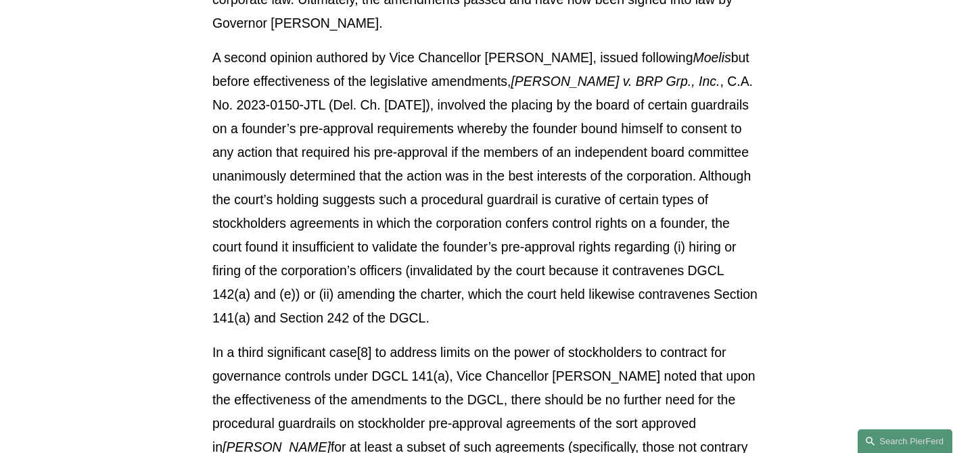
click at [310, 285] on p "A second opinion authored by Vice Chancellor [PERSON_NAME], issued following Mo…" at bounding box center [486, 188] width 549 height 284
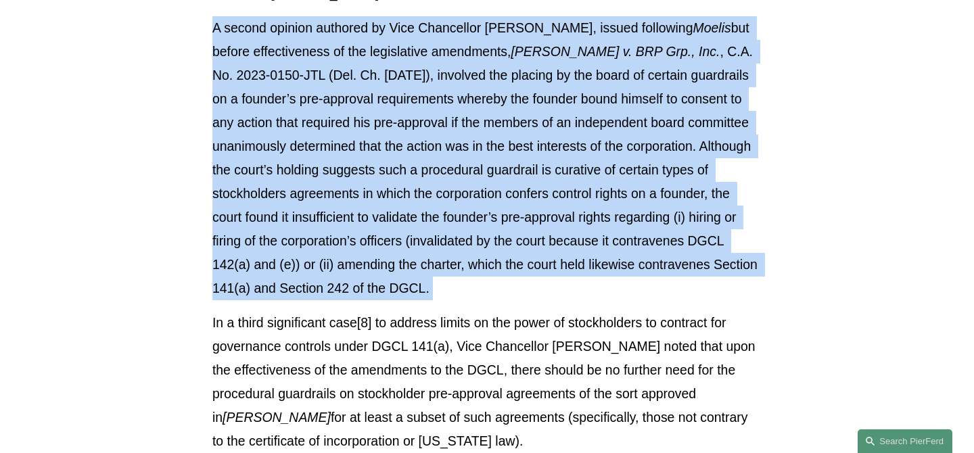
click at [310, 285] on p "A second opinion authored by Vice Chancellor [PERSON_NAME], issued following Mo…" at bounding box center [486, 158] width 549 height 284
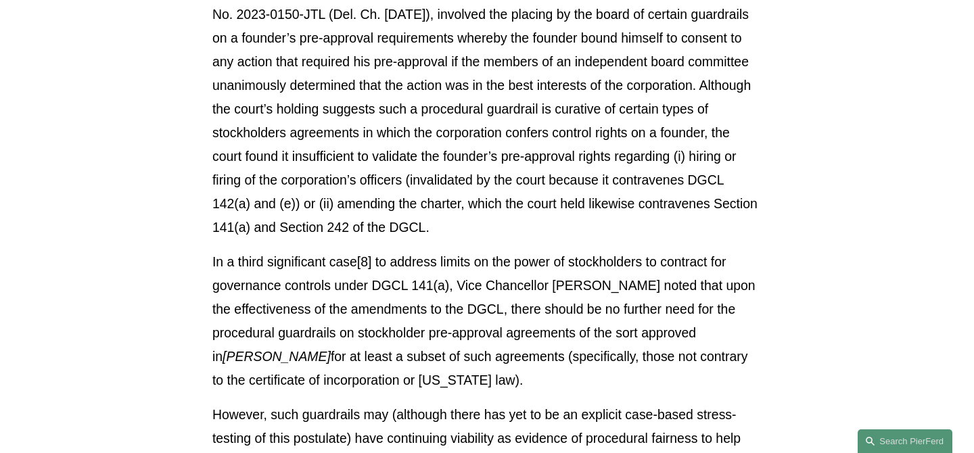
click at [310, 285] on p "In a third significant case[8] to address limits on the power of stockholders t…" at bounding box center [486, 321] width 549 height 142
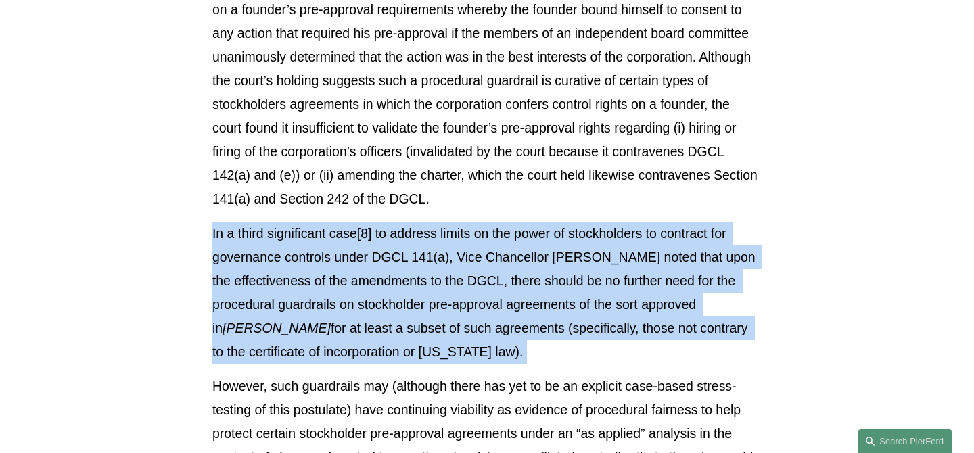
click at [310, 285] on p "In a third significant case[8] to address limits on the power of stockholders t…" at bounding box center [486, 293] width 549 height 142
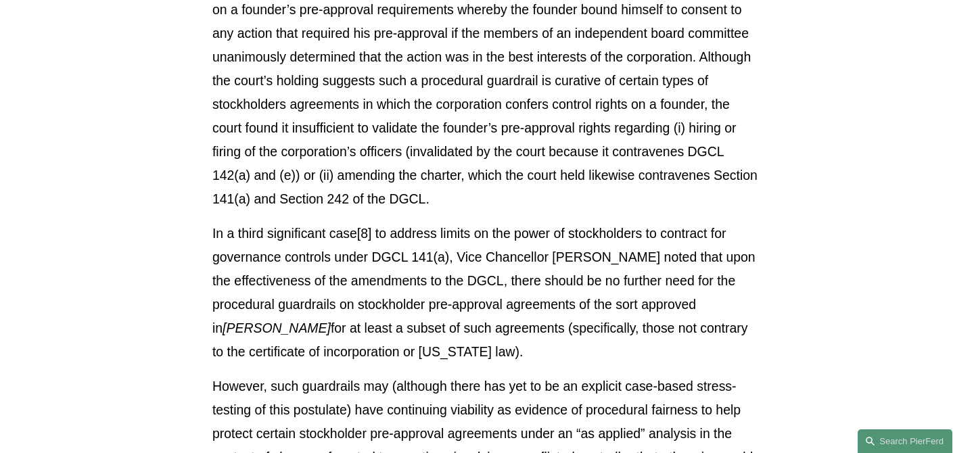
click at [310, 285] on p "In a third significant case[8] to address limits on the power of stockholders t…" at bounding box center [486, 293] width 549 height 142
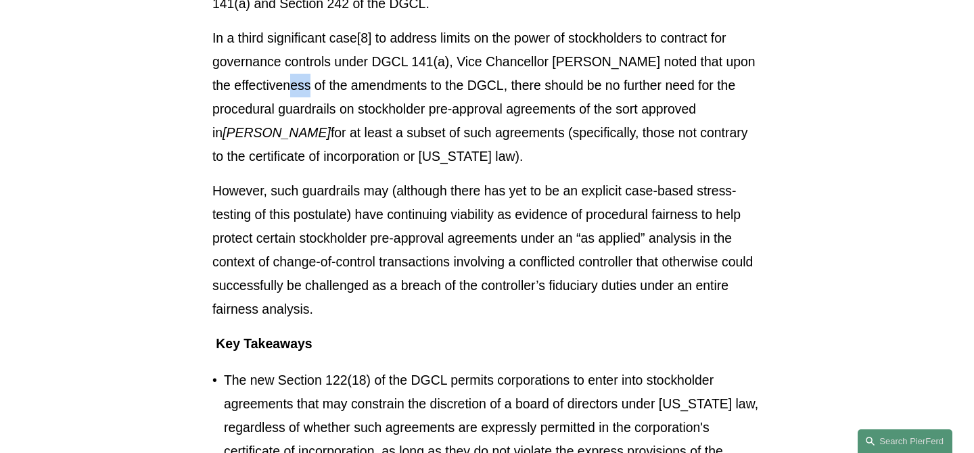
scroll to position [2337, 0]
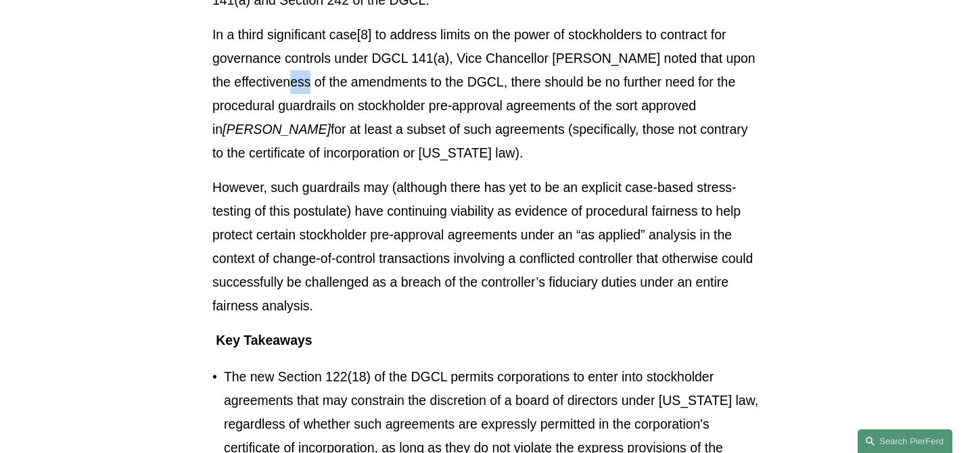
click at [310, 285] on p "However, such guardrails may (although there has yet to be an explicit case-bas…" at bounding box center [486, 247] width 549 height 142
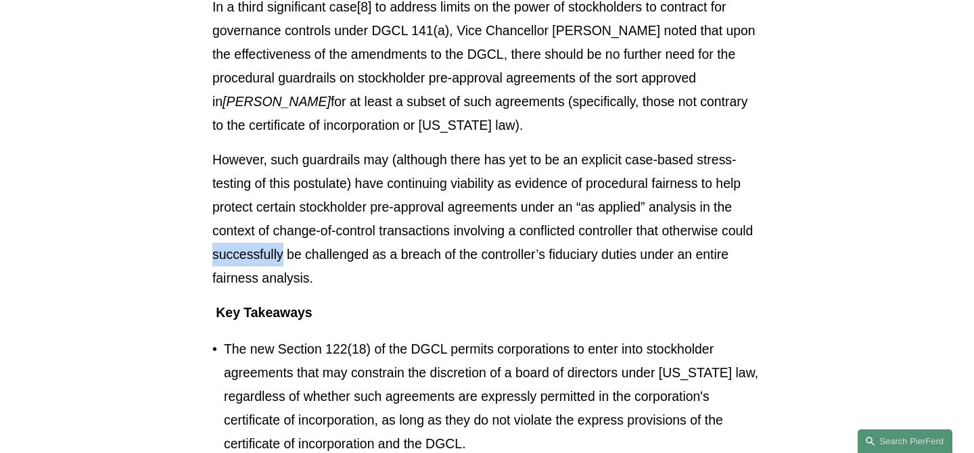
scroll to position [2367, 0]
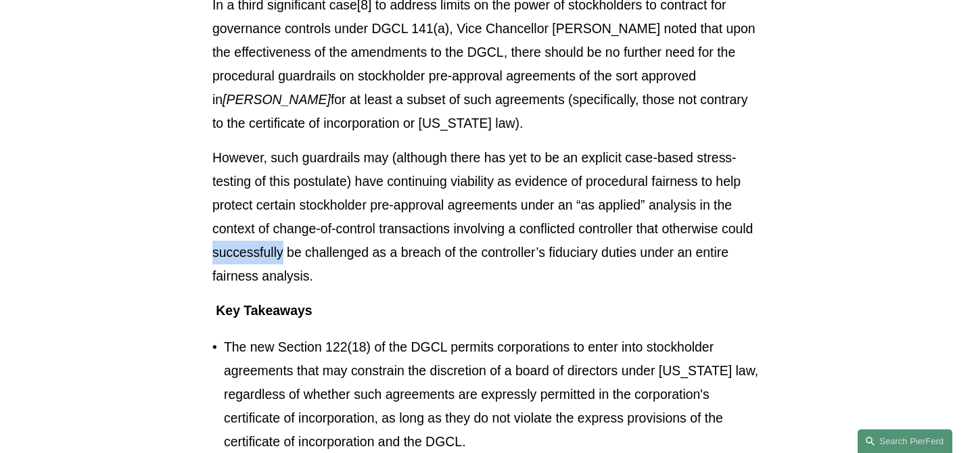
click at [315, 350] on p "The new Section 122(18) of the DGCL permits corporations to enter into stockhol…" at bounding box center [493, 394] width 538 height 118
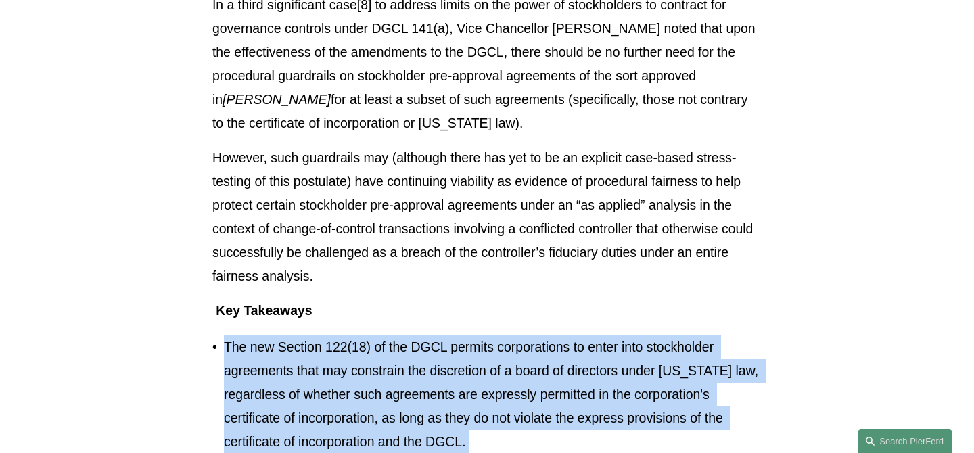
click at [316, 369] on p "The new Section 122(18) of the DGCL permits corporations to enter into stockhol…" at bounding box center [493, 394] width 538 height 118
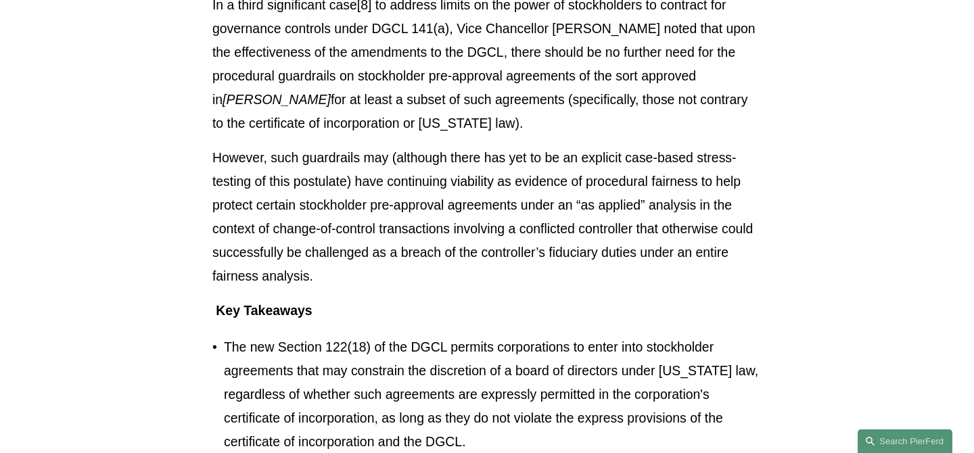
click at [316, 369] on p "The new Section 122(18) of the DGCL permits corporations to enter into stockhol…" at bounding box center [493, 394] width 538 height 118
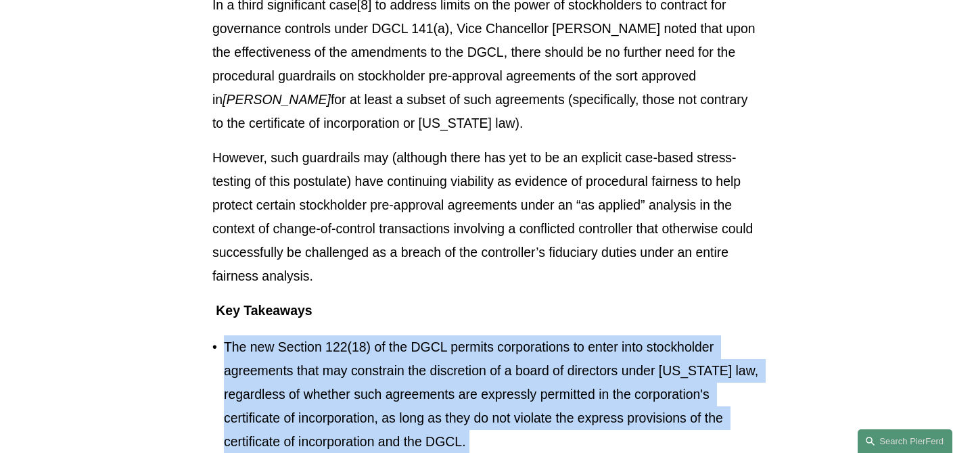
scroll to position [2369, 0]
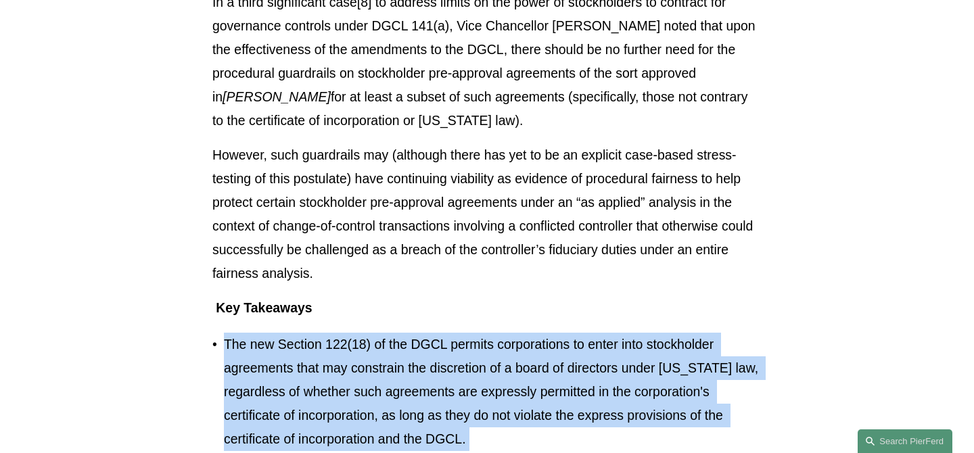
click at [316, 369] on p "The new Section 122(18) of the DGCL permits corporations to enter into stockhol…" at bounding box center [493, 392] width 538 height 118
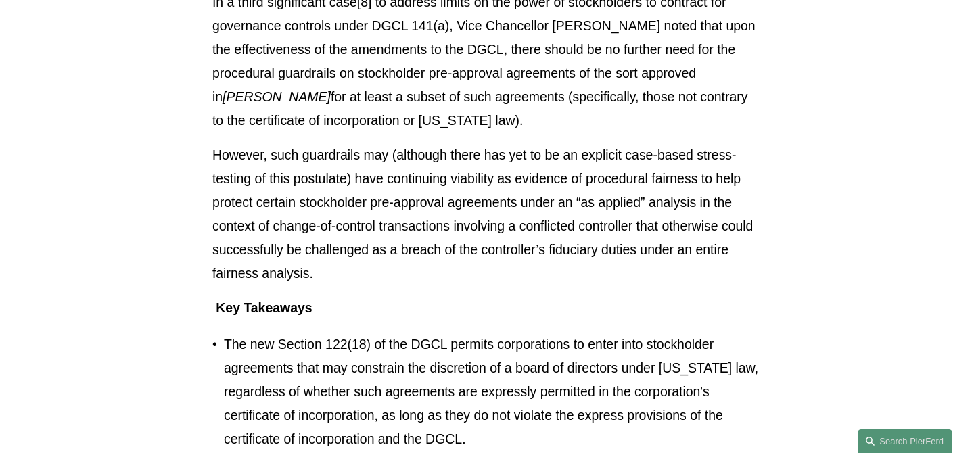
click at [316, 369] on p "The new Section 122(18) of the DGCL permits corporations to enter into stockhol…" at bounding box center [493, 392] width 538 height 118
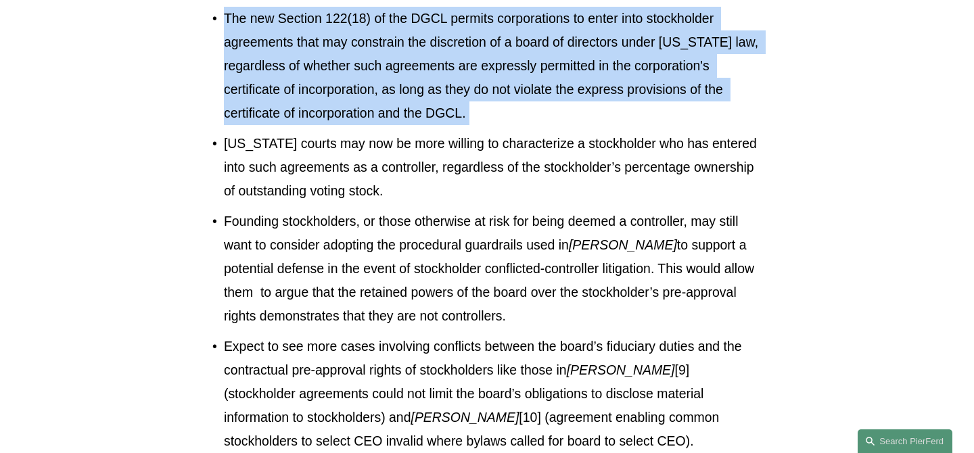
scroll to position [2700, 0]
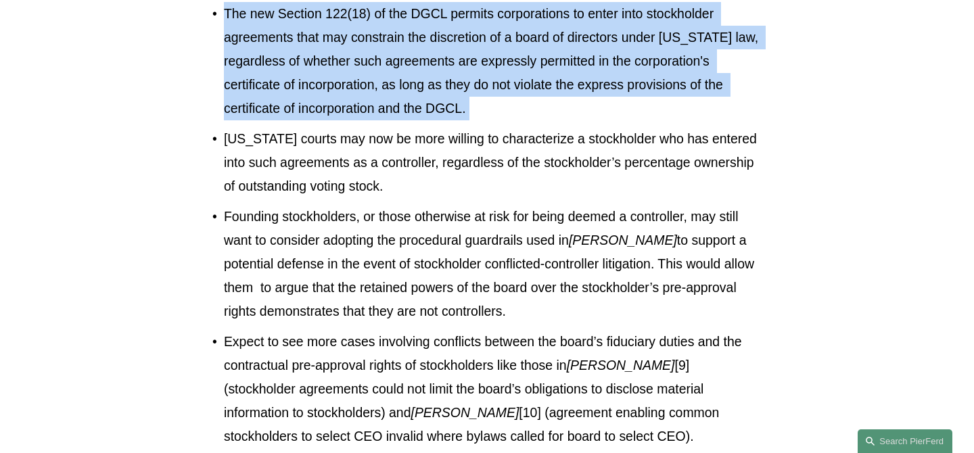
click at [313, 207] on p "Founding stockholders, or those otherwise at risk for being deemed a controller…" at bounding box center [493, 264] width 538 height 118
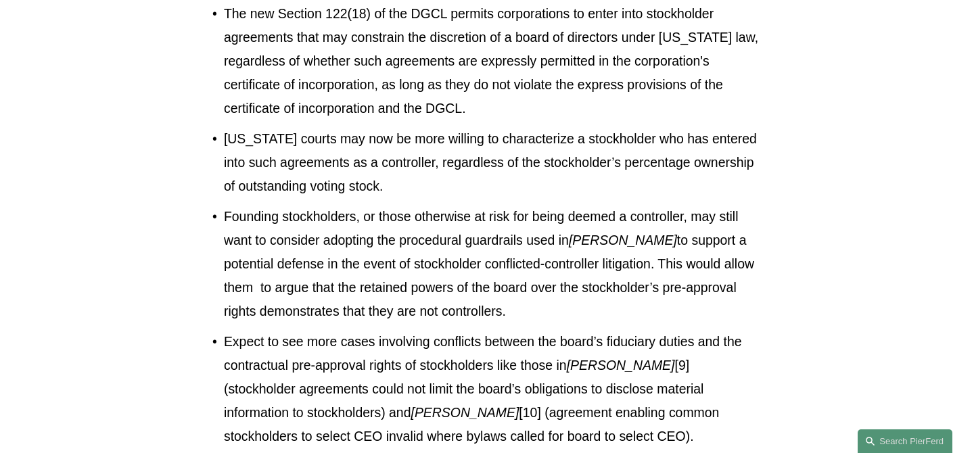
click at [313, 207] on p "Founding stockholders, or those otherwise at risk for being deemed a controller…" at bounding box center [493, 264] width 538 height 118
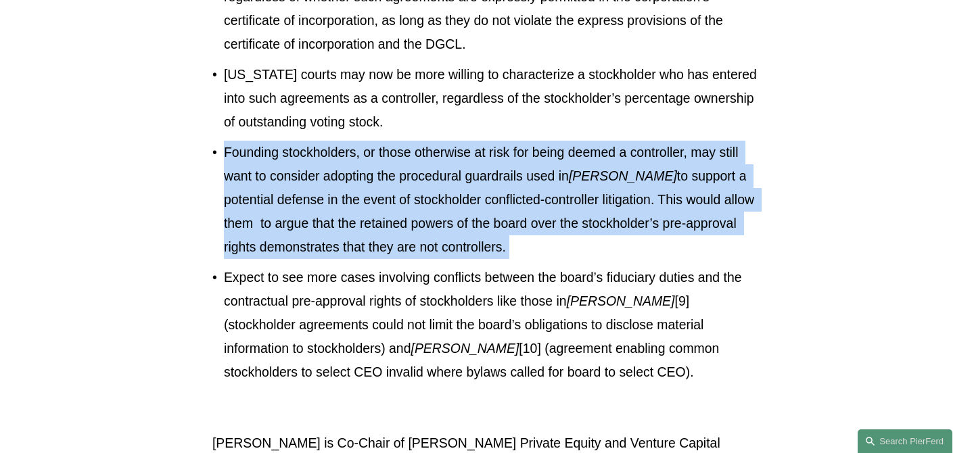
click at [313, 207] on p "Founding stockholders, or those otherwise at risk for being deemed a controller…" at bounding box center [493, 200] width 538 height 118
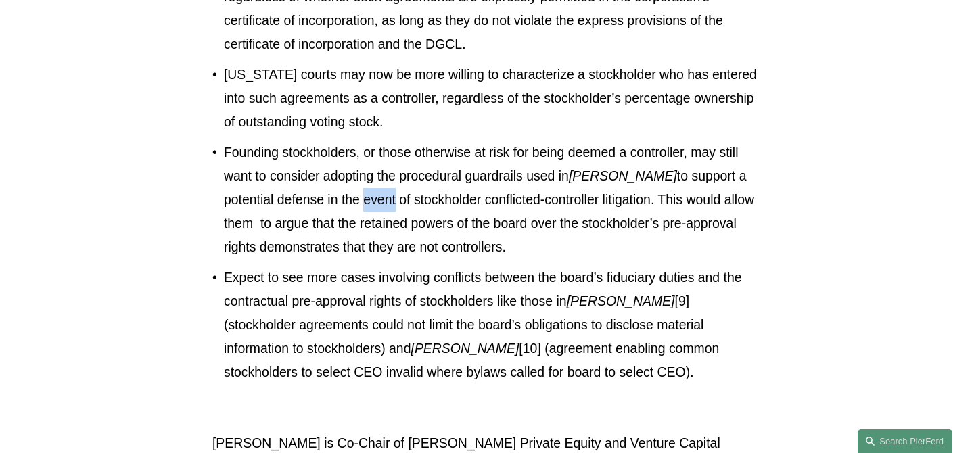
click at [313, 207] on p "Founding stockholders, or those otherwise at risk for being deemed a controller…" at bounding box center [493, 200] width 538 height 118
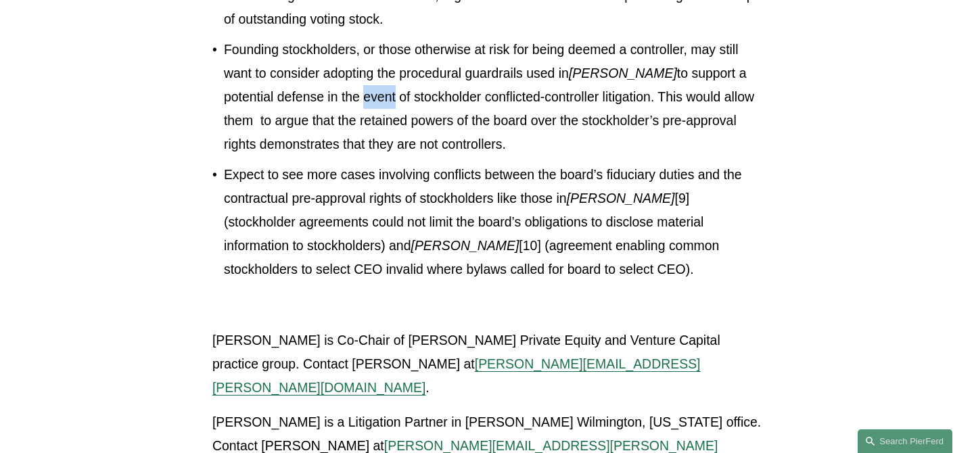
scroll to position [2895, 0]
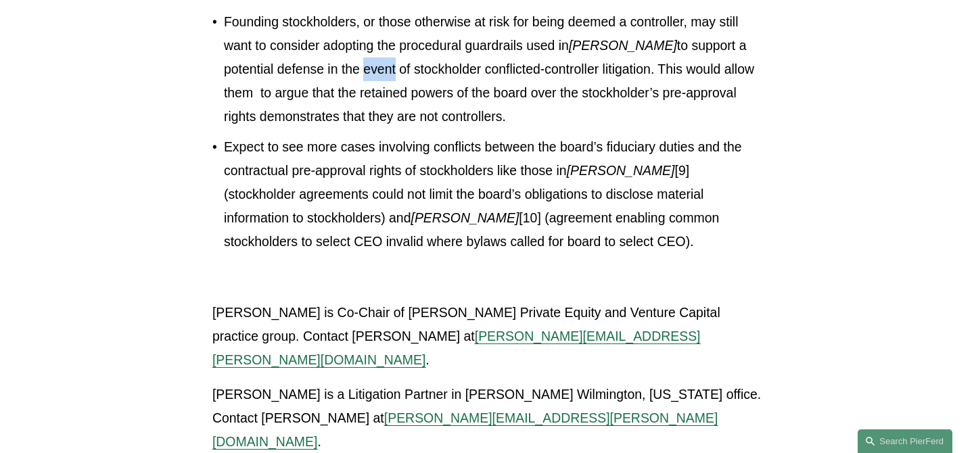
click at [313, 207] on p "Expect to see more cases involving conflicts between the board’s fiduciary duti…" at bounding box center [493, 194] width 538 height 118
